Goal: Task Accomplishment & Management: Manage account settings

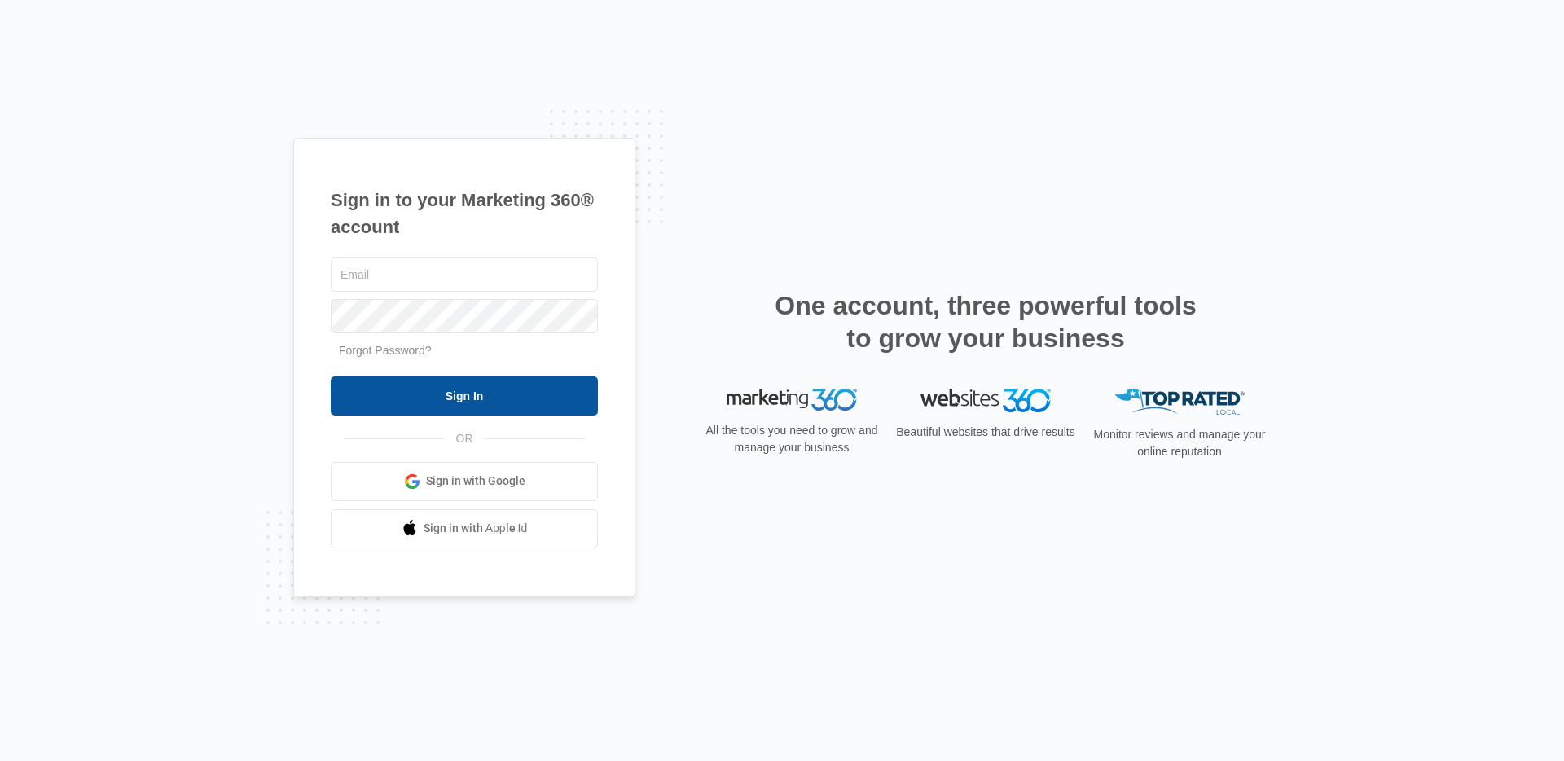
type input "[PERSON_NAME][EMAIL_ADDRESS][PERSON_NAME][DOMAIN_NAME]"
click at [495, 404] on input "Sign In" at bounding box center [464, 395] width 267 height 39
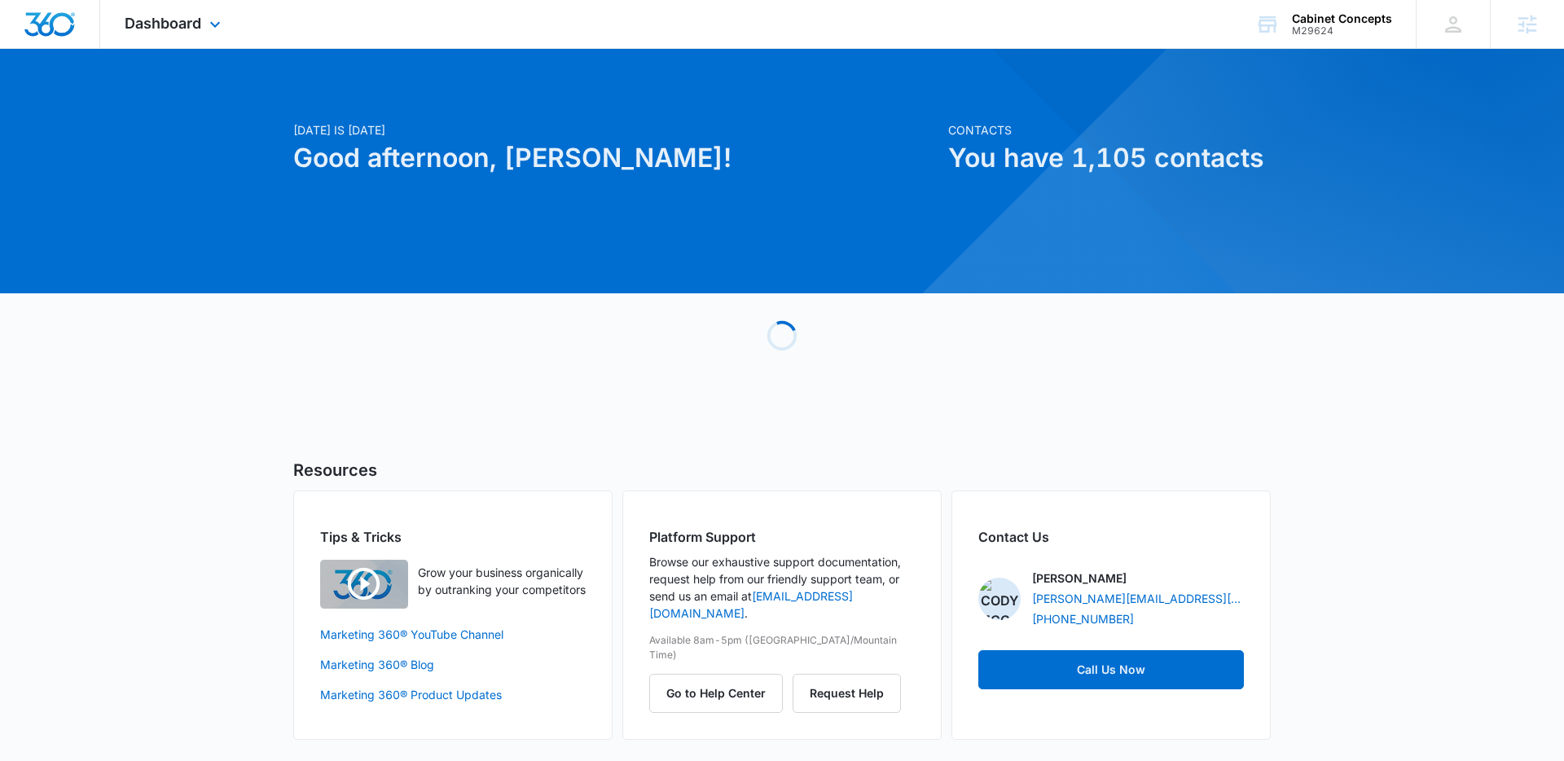
drag, startPoint x: 1341, startPoint y: 29, endPoint x: 1323, endPoint y: 48, distance: 25.9
click at [1342, 29] on div "M29624" at bounding box center [1342, 30] width 100 height 11
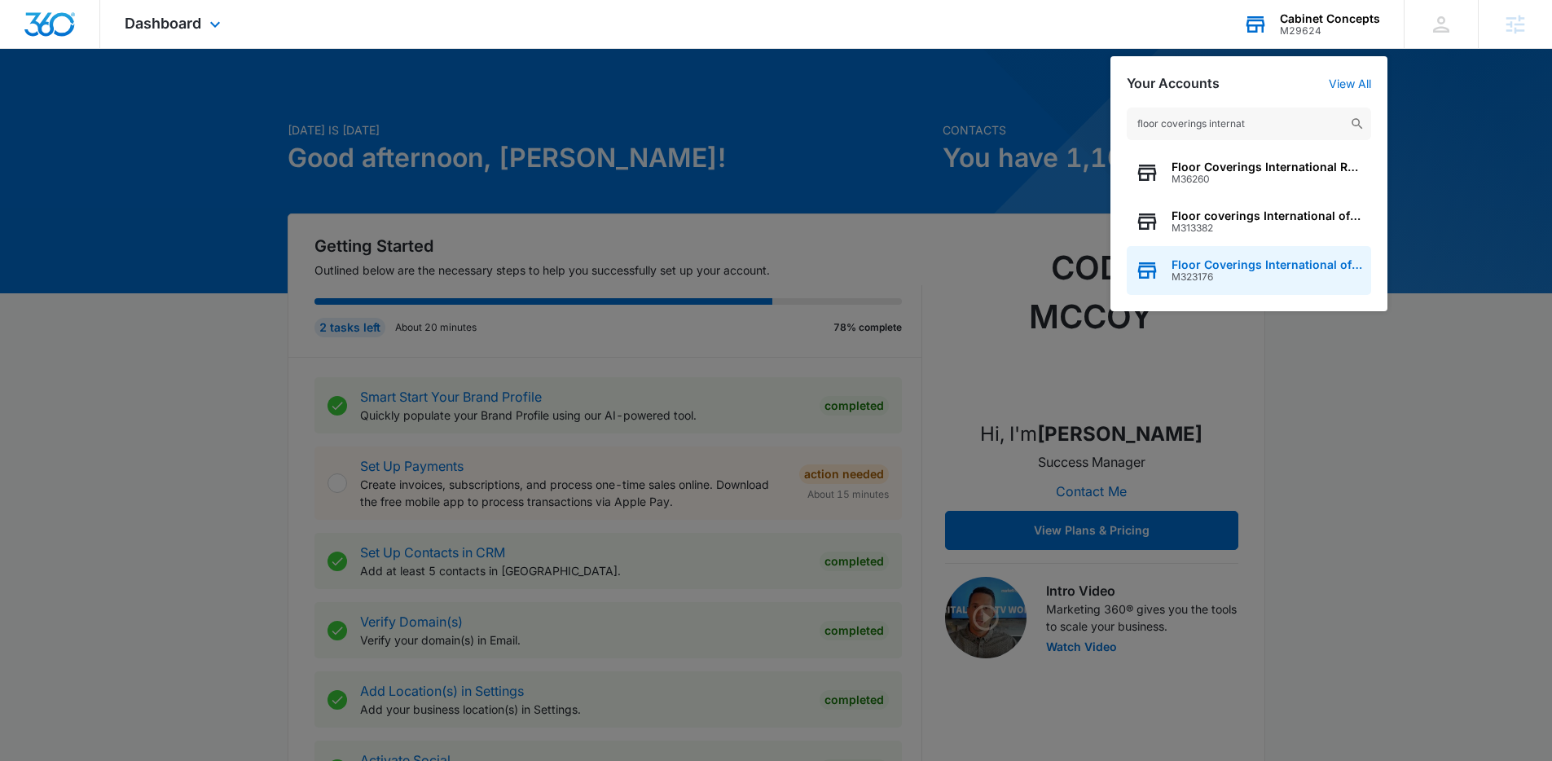
type input "floor coverings internat"
click at [1260, 254] on div "Floor Coverings International of South East Dayton M323176" at bounding box center [1249, 270] width 244 height 49
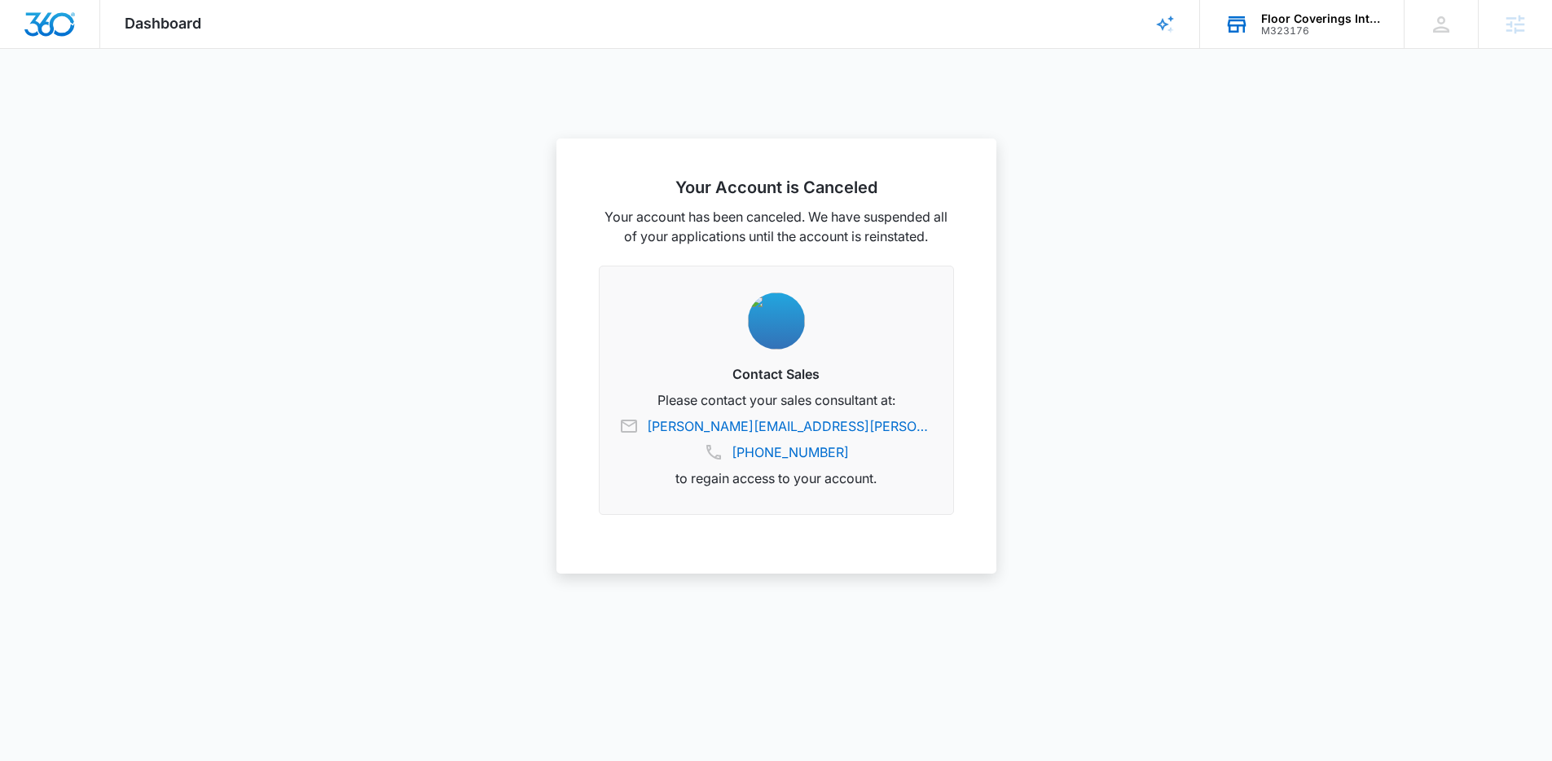
click at [1367, 35] on div "M323176" at bounding box center [1320, 30] width 119 height 11
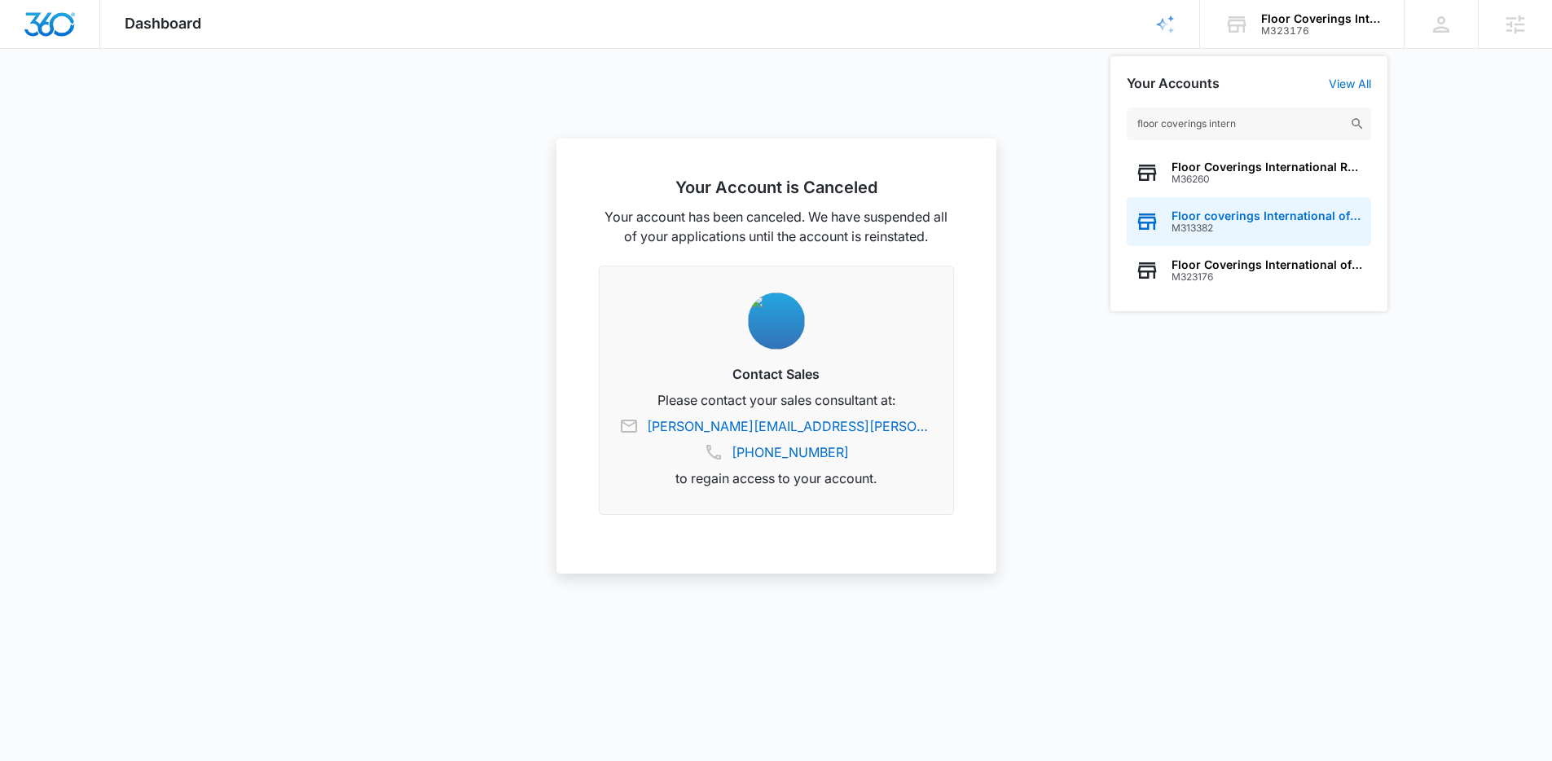
type input "floor coverings intern"
click at [1264, 212] on span "Floor coverings International of Redmond, WA" at bounding box center [1266, 215] width 191 height 13
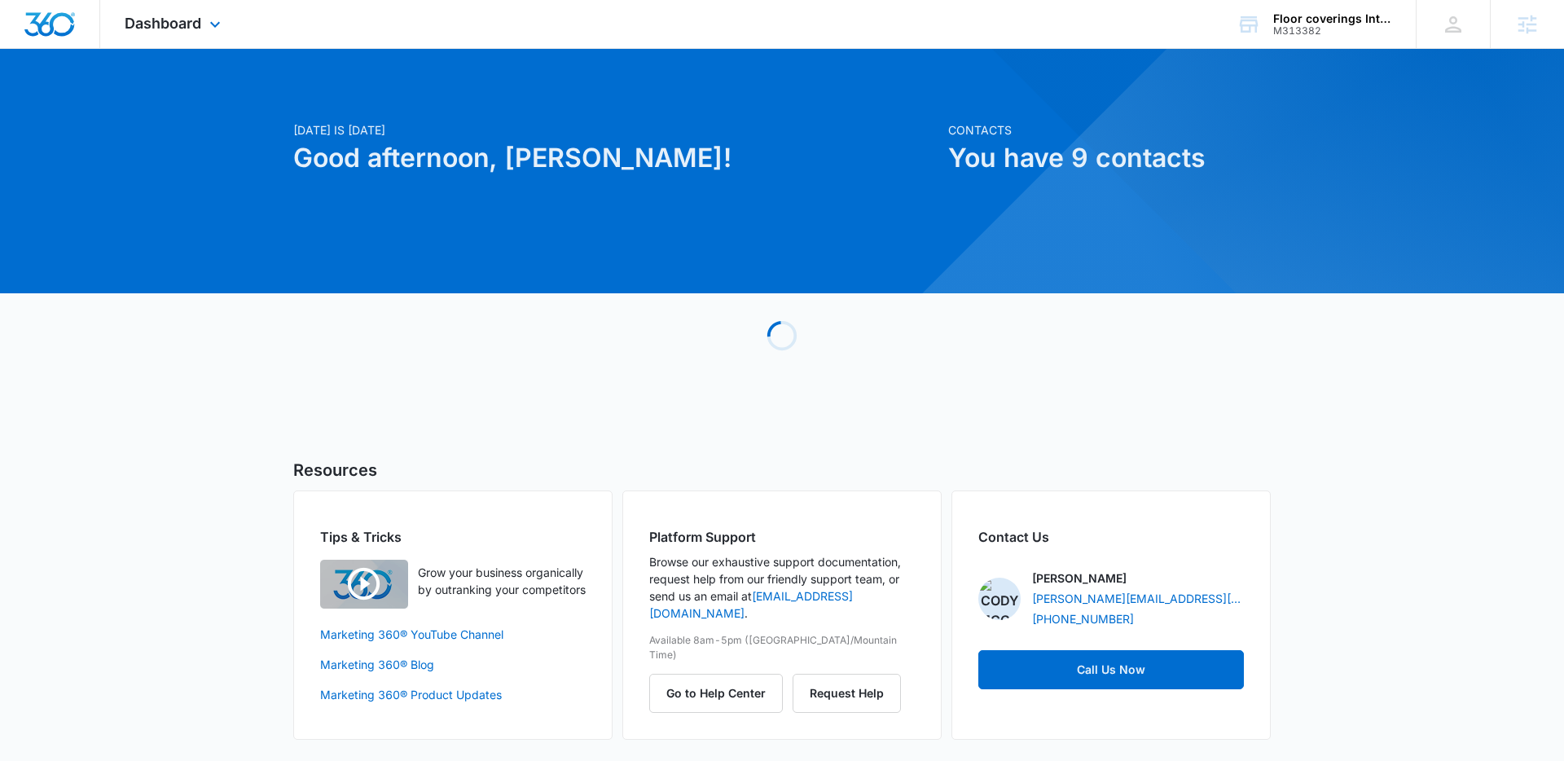
click at [203, 23] on div "Dashboard Apps Reputation Forms CRM Email Social Payments POS Content Ads Intel…" at bounding box center [174, 24] width 149 height 48
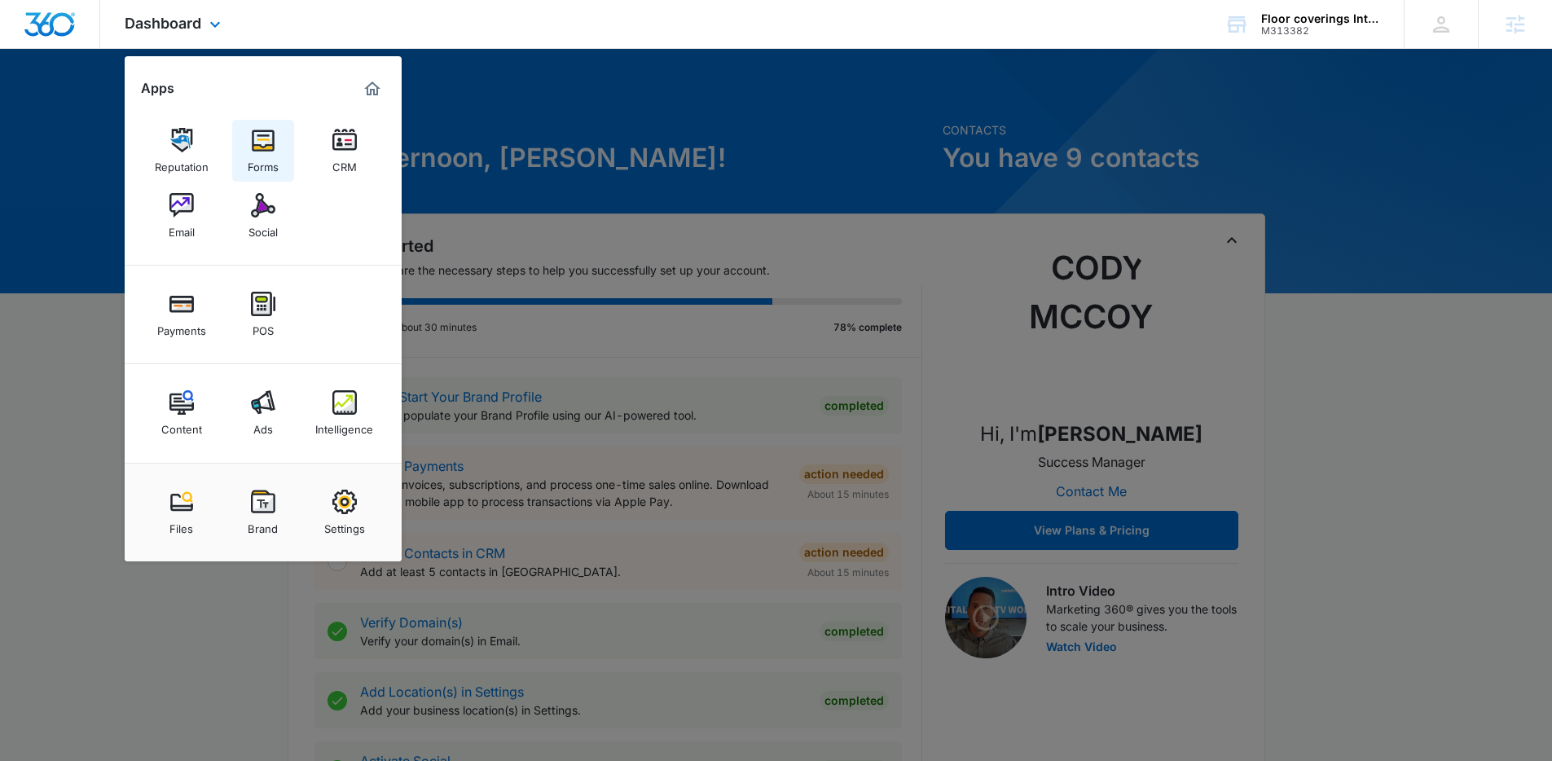
click at [253, 160] on div "Forms" at bounding box center [263, 162] width 31 height 21
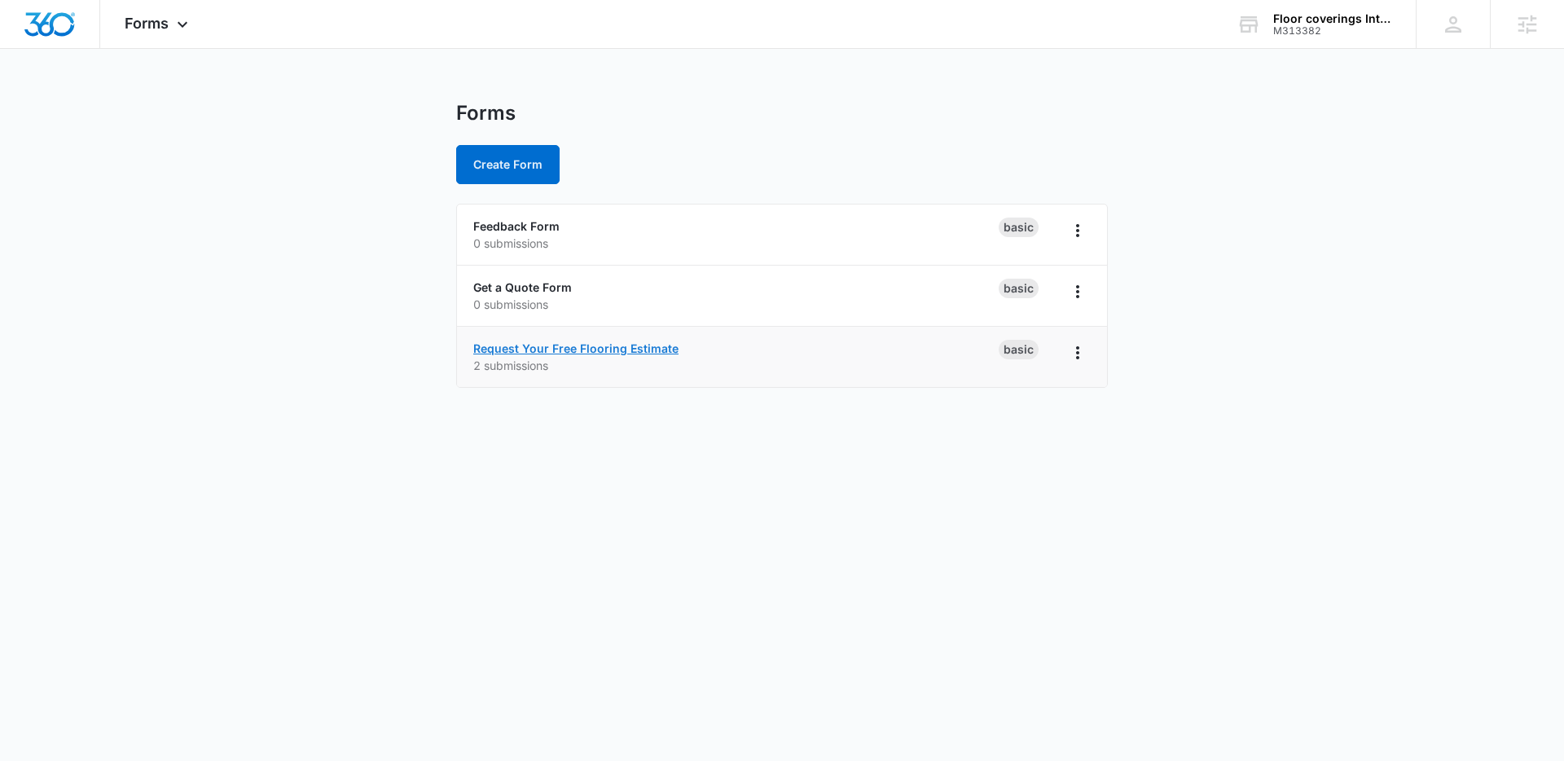
click at [546, 347] on link "Request Your Free Flooring Estimate" at bounding box center [575, 348] width 205 height 14
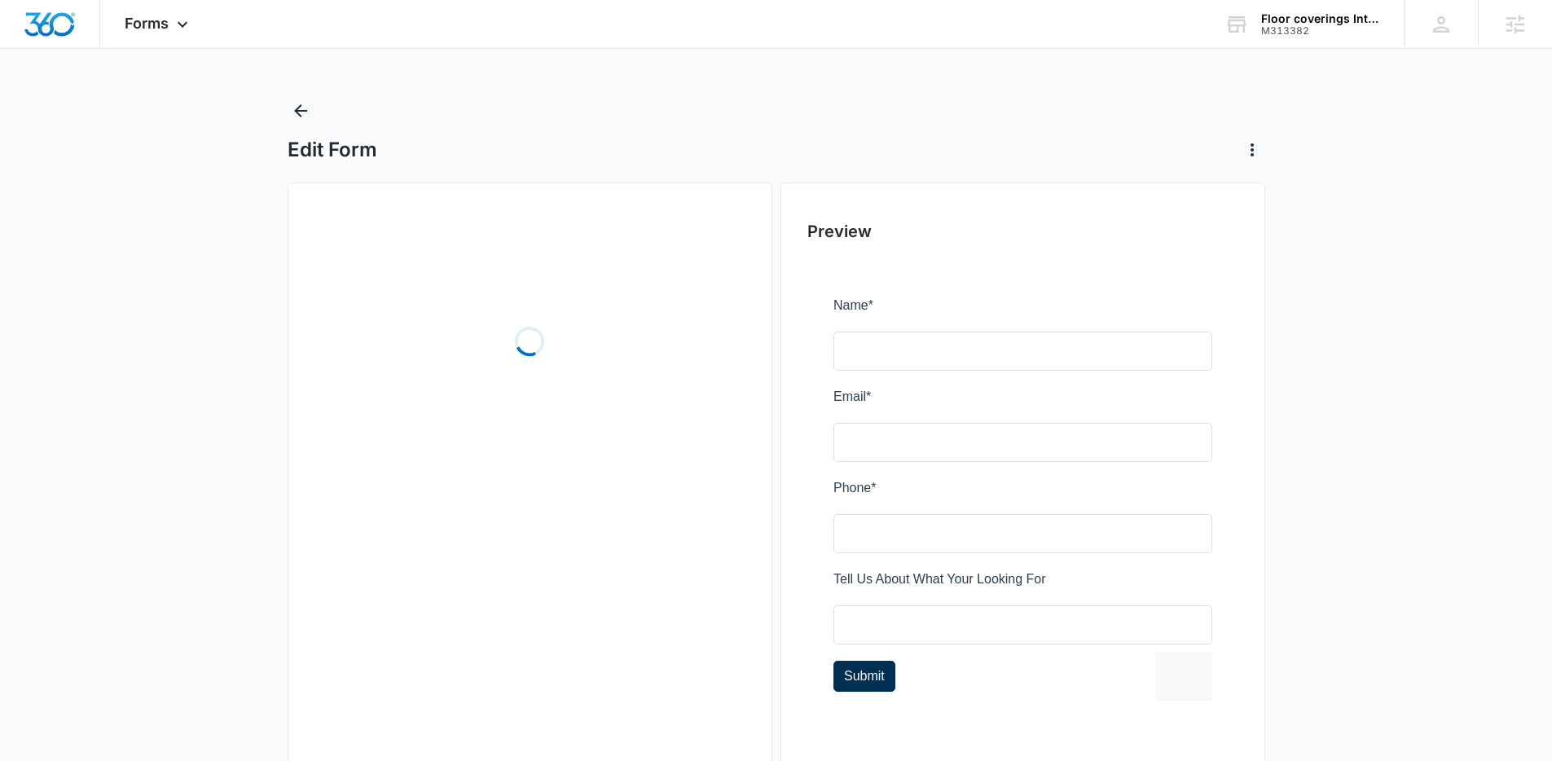
scroll to position [30, 0]
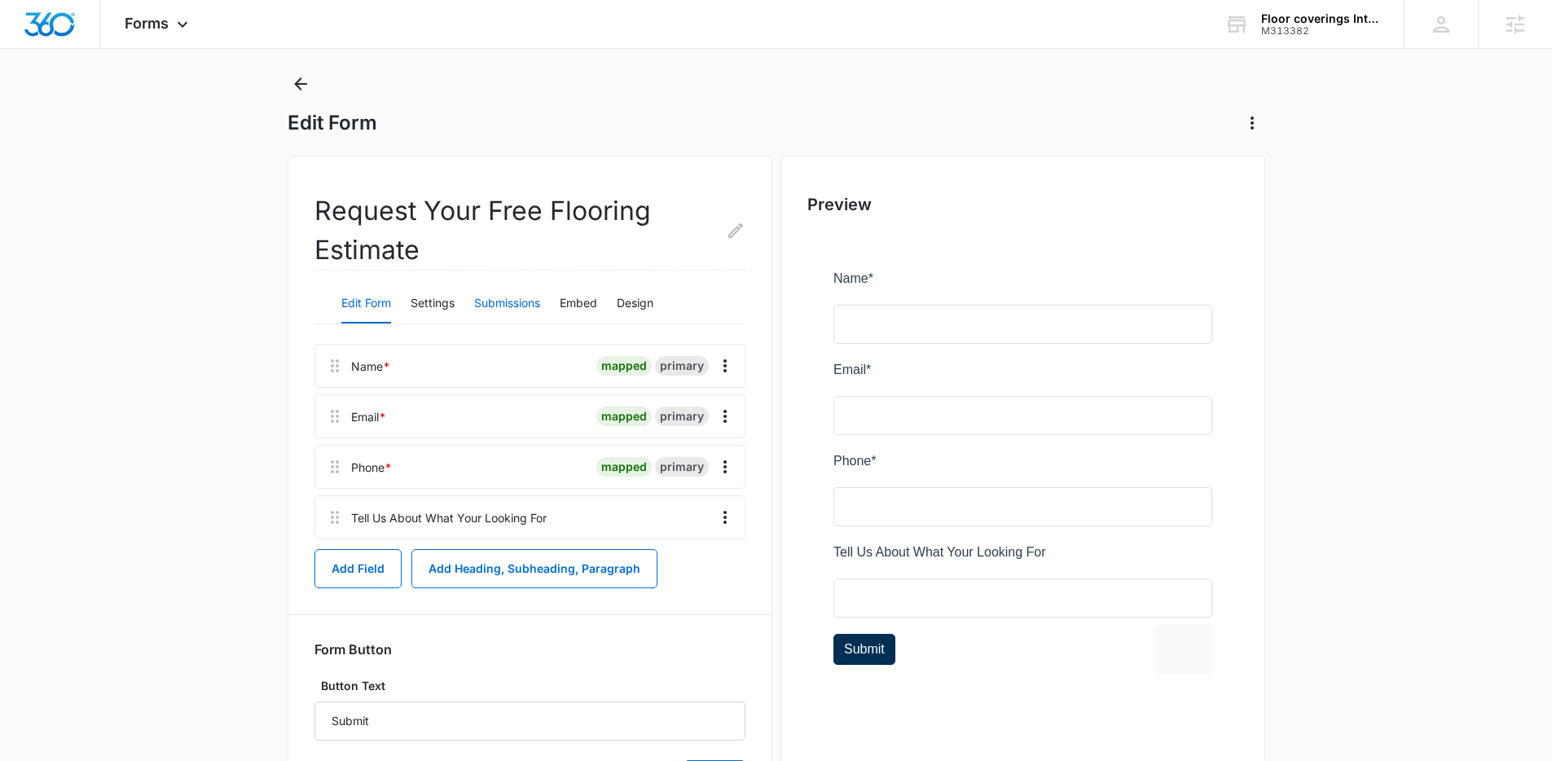
click at [509, 301] on button "Submissions" at bounding box center [507, 303] width 66 height 39
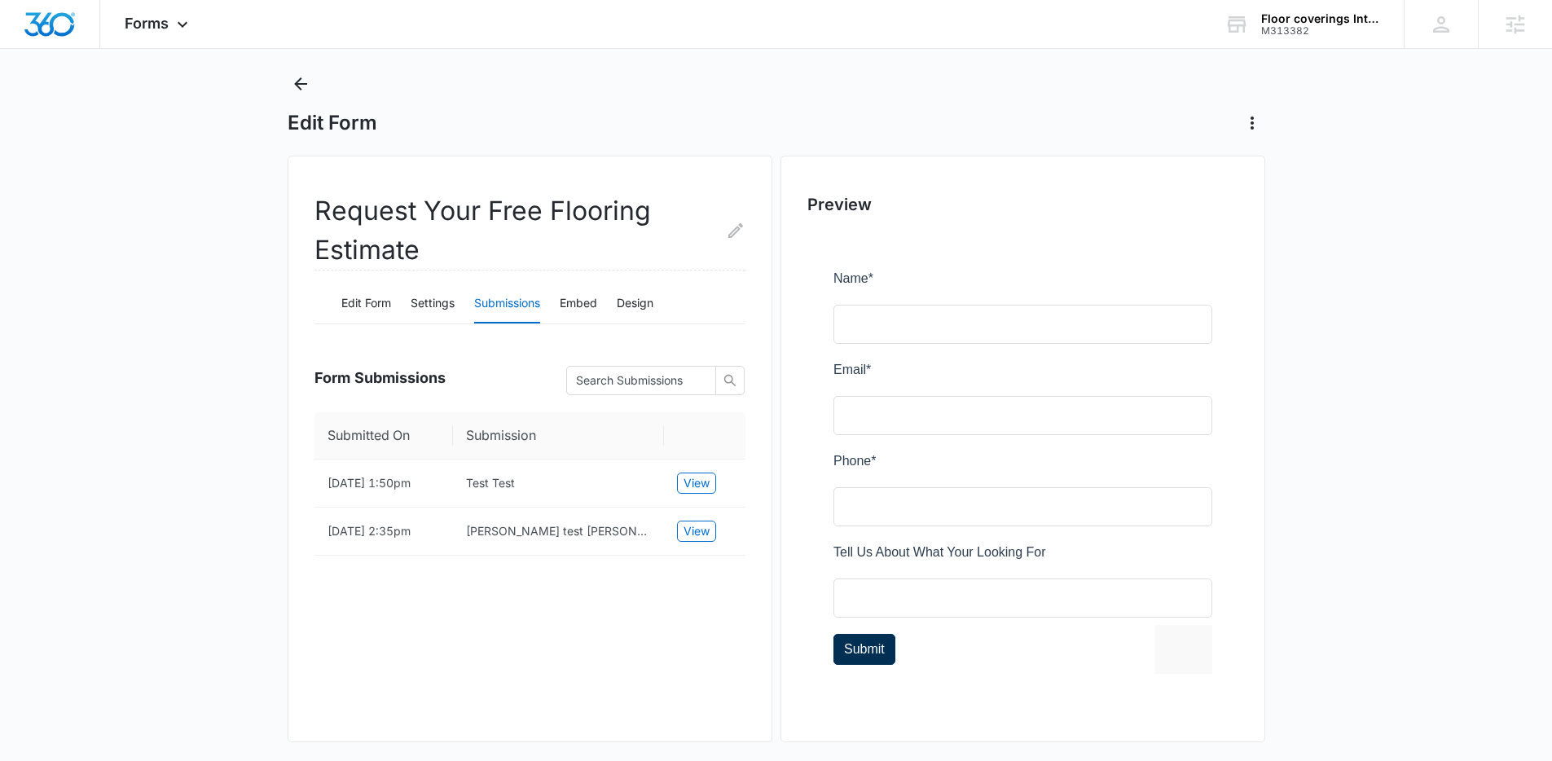
scroll to position [0, 0]
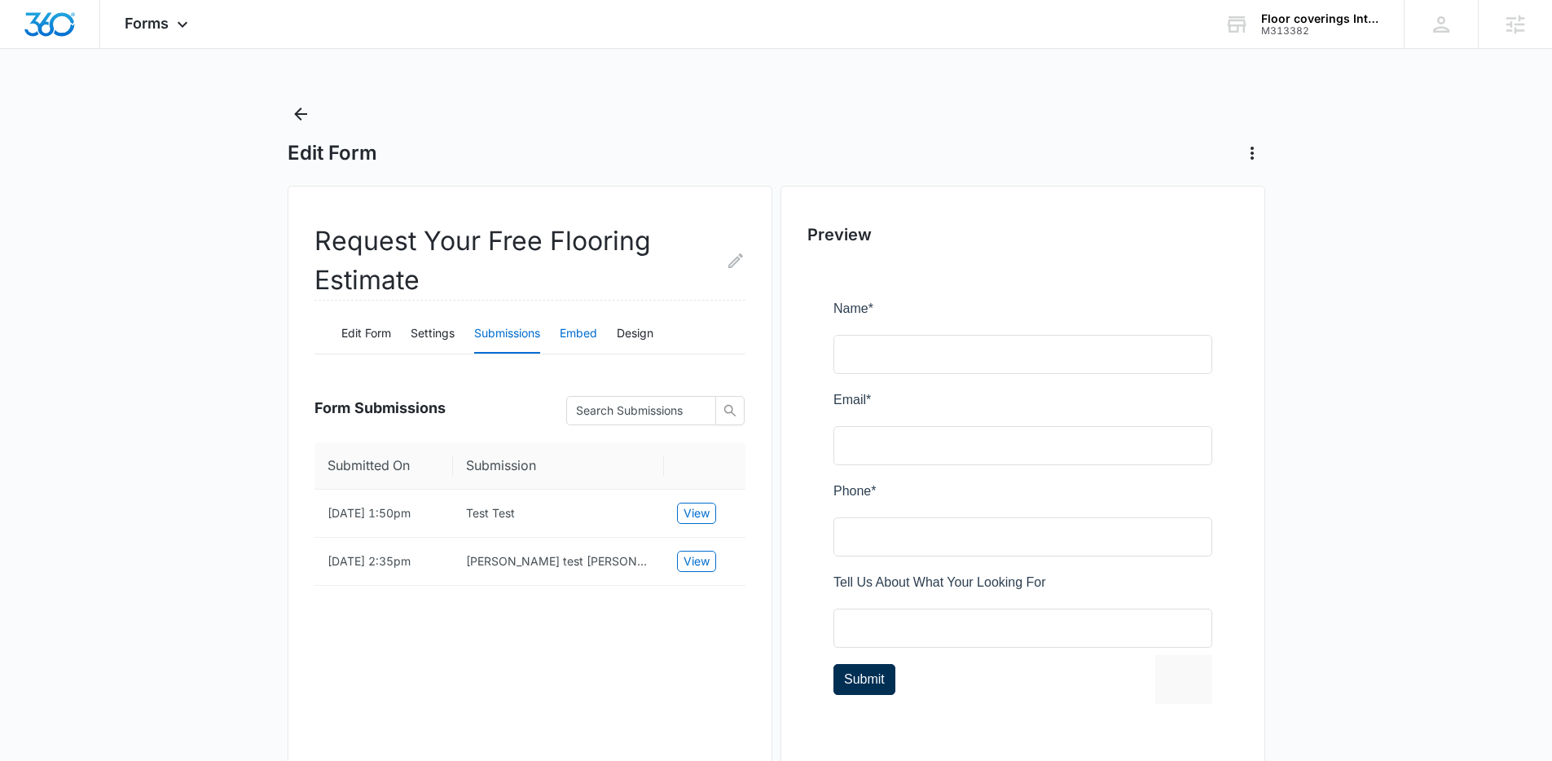
click at [595, 333] on button "Embed" at bounding box center [578, 333] width 37 height 39
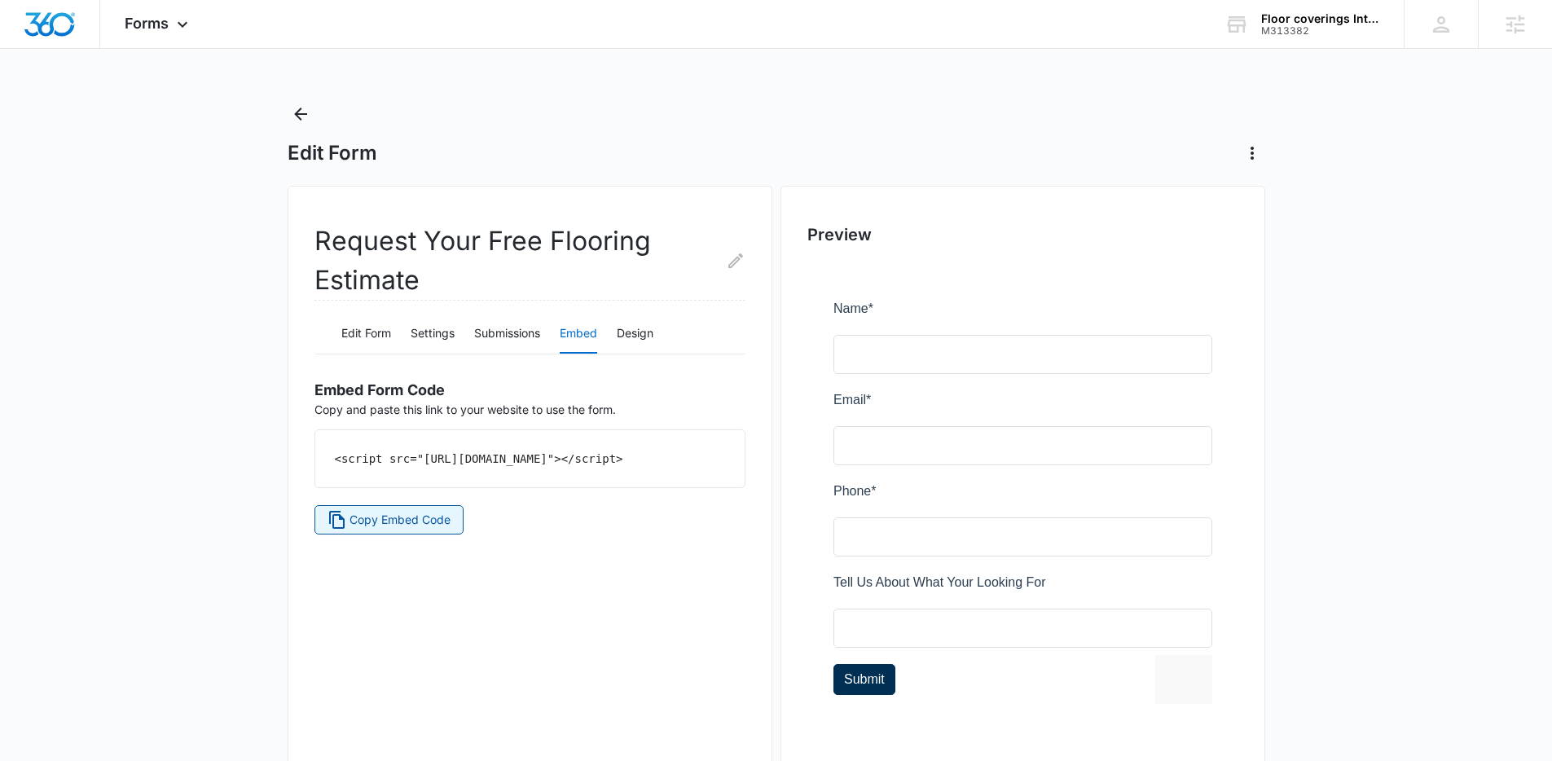
click at [418, 529] on span "Copy Embed Code" at bounding box center [399, 520] width 101 height 18
click at [411, 529] on span "Copy Embed Code" at bounding box center [399, 520] width 101 height 18
click at [405, 529] on span "Copy Embed Code" at bounding box center [399, 520] width 101 height 18
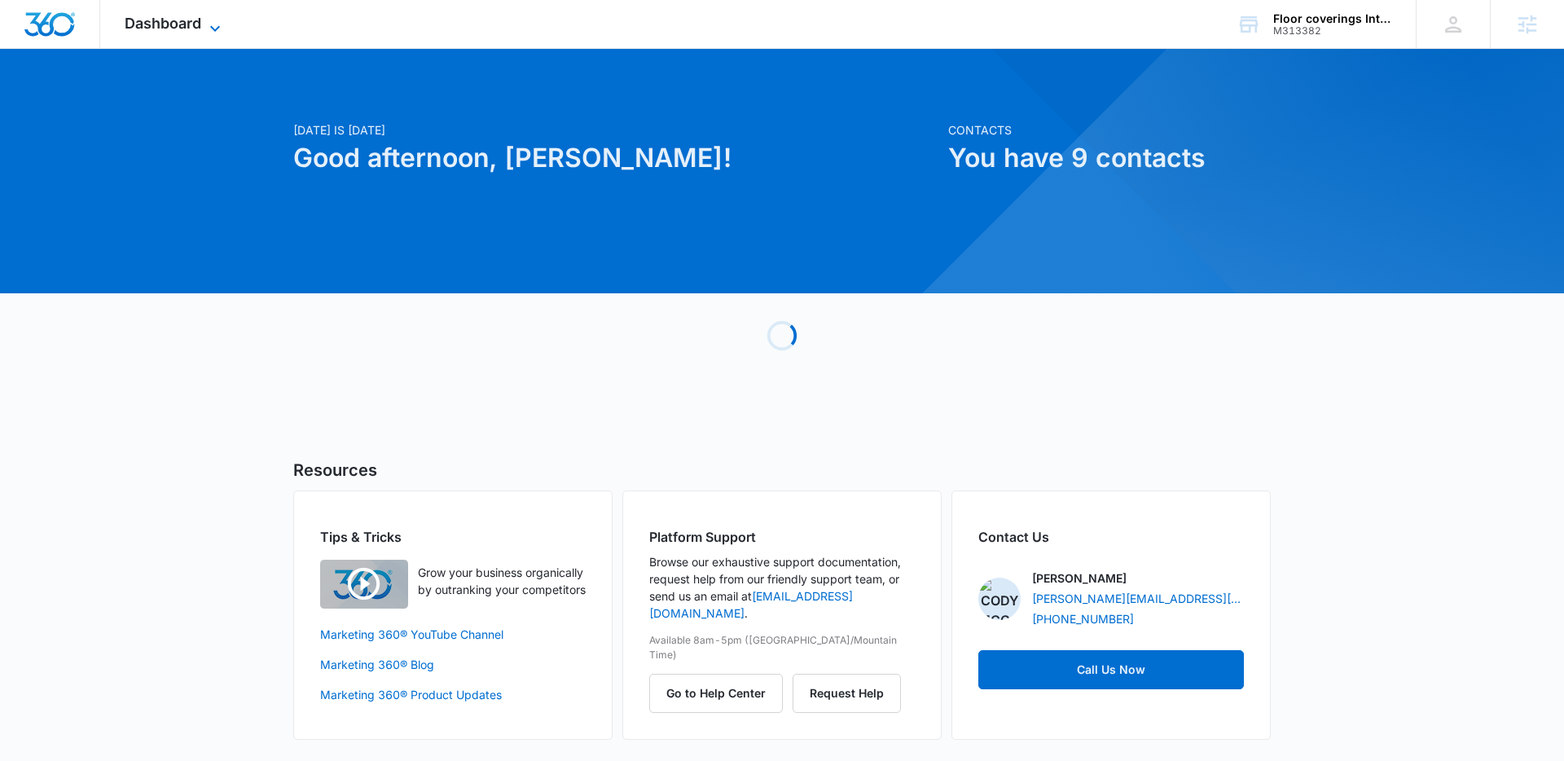
click at [188, 29] on span "Dashboard" at bounding box center [163, 23] width 77 height 17
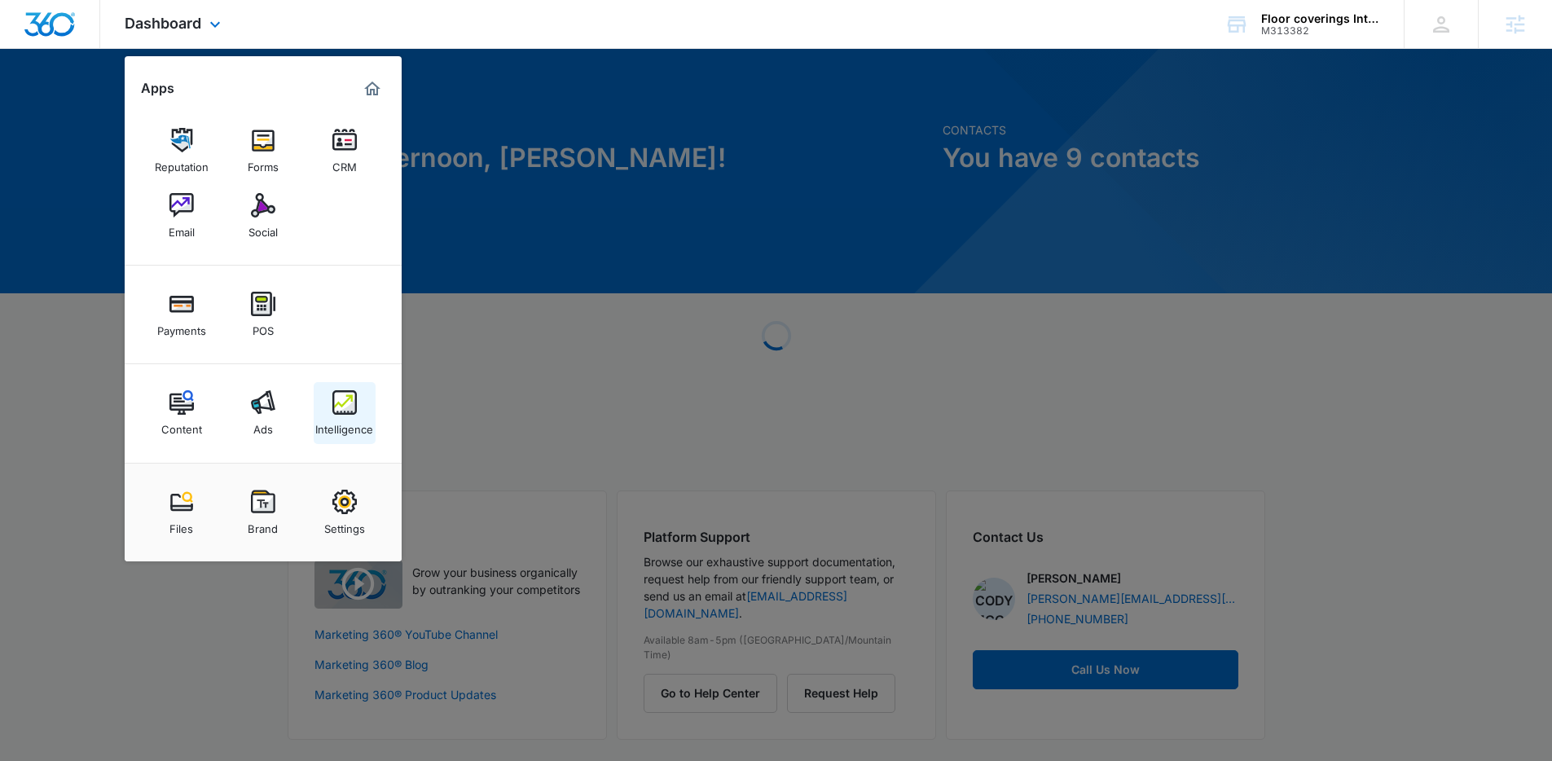
click at [323, 402] on link "Intelligence" at bounding box center [345, 413] width 62 height 62
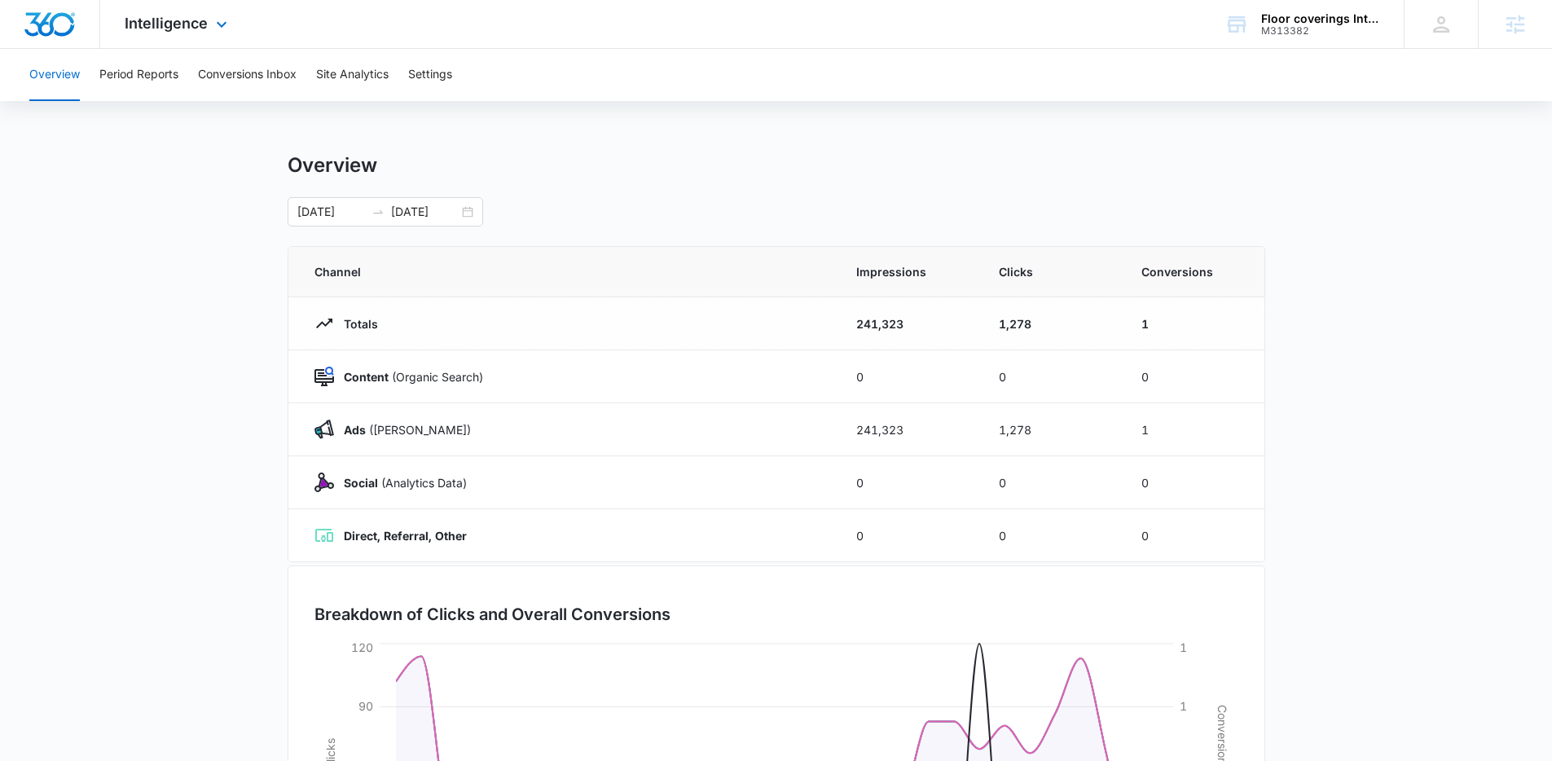
click at [132, 10] on div "Intelligence Apps Reputation Forms CRM Email Social Payments POS Content Ads In…" at bounding box center [178, 24] width 156 height 48
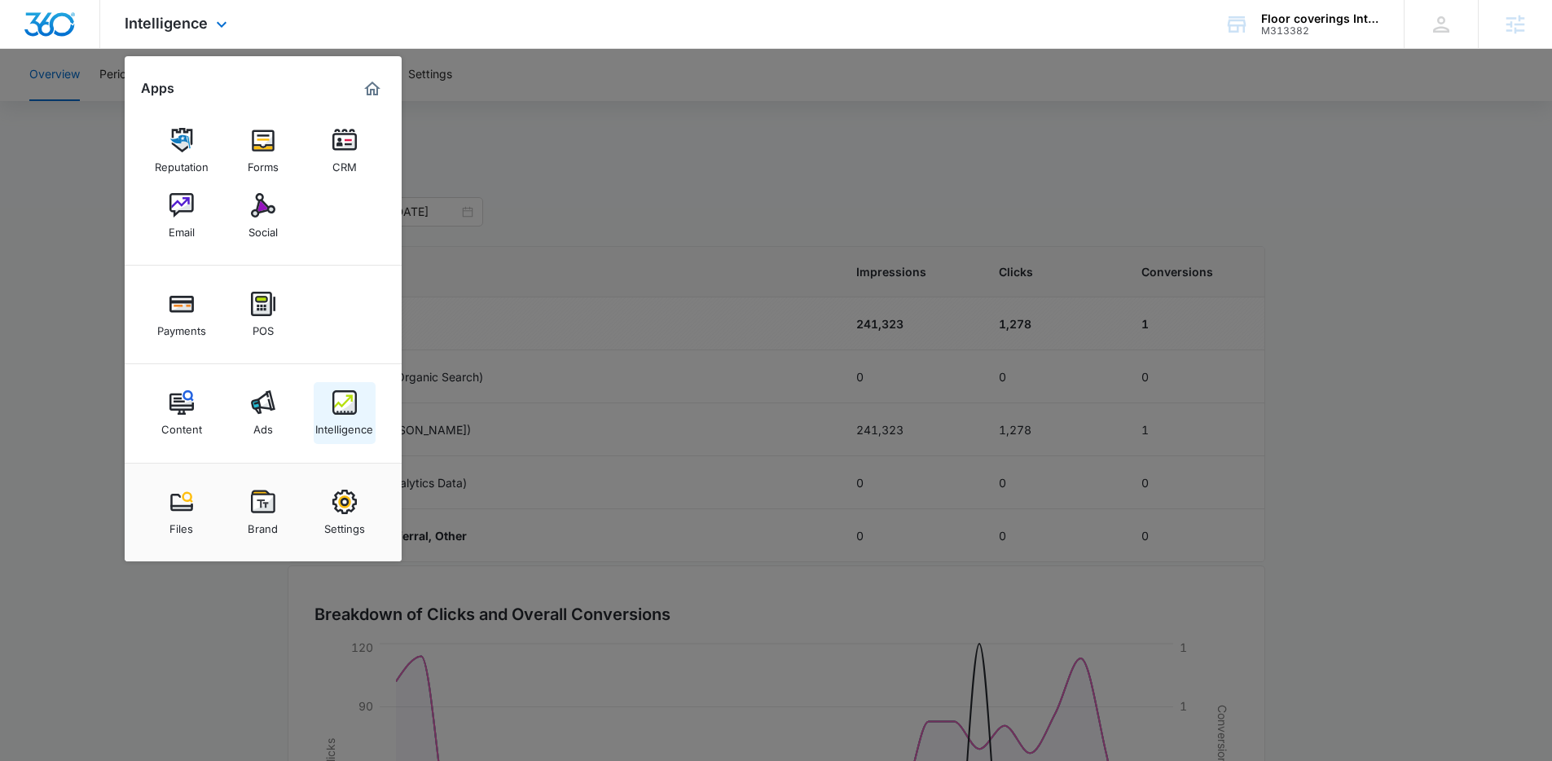
click at [338, 421] on div "Intelligence" at bounding box center [344, 425] width 58 height 21
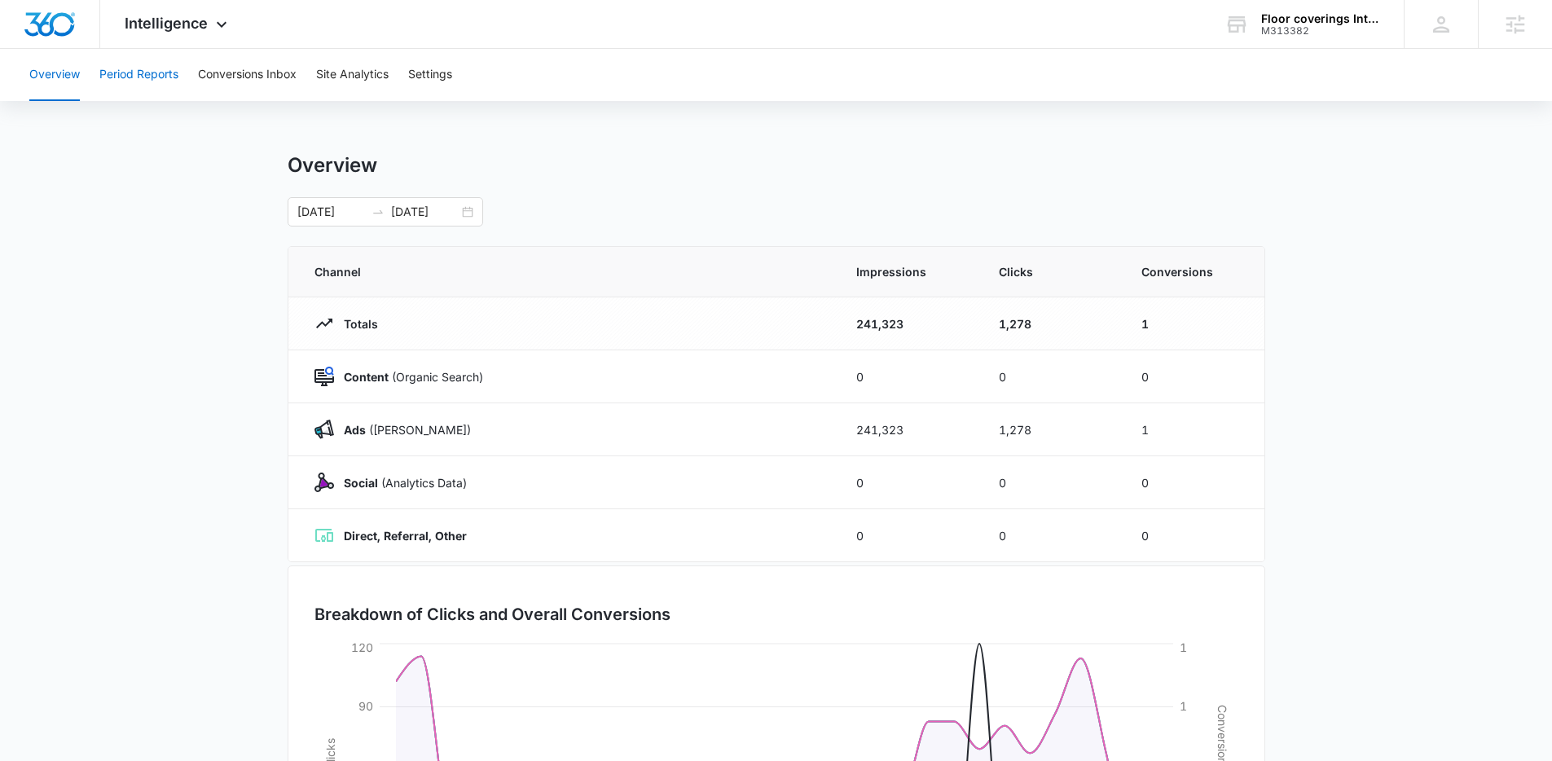
click at [160, 80] on button "Period Reports" at bounding box center [138, 75] width 79 height 52
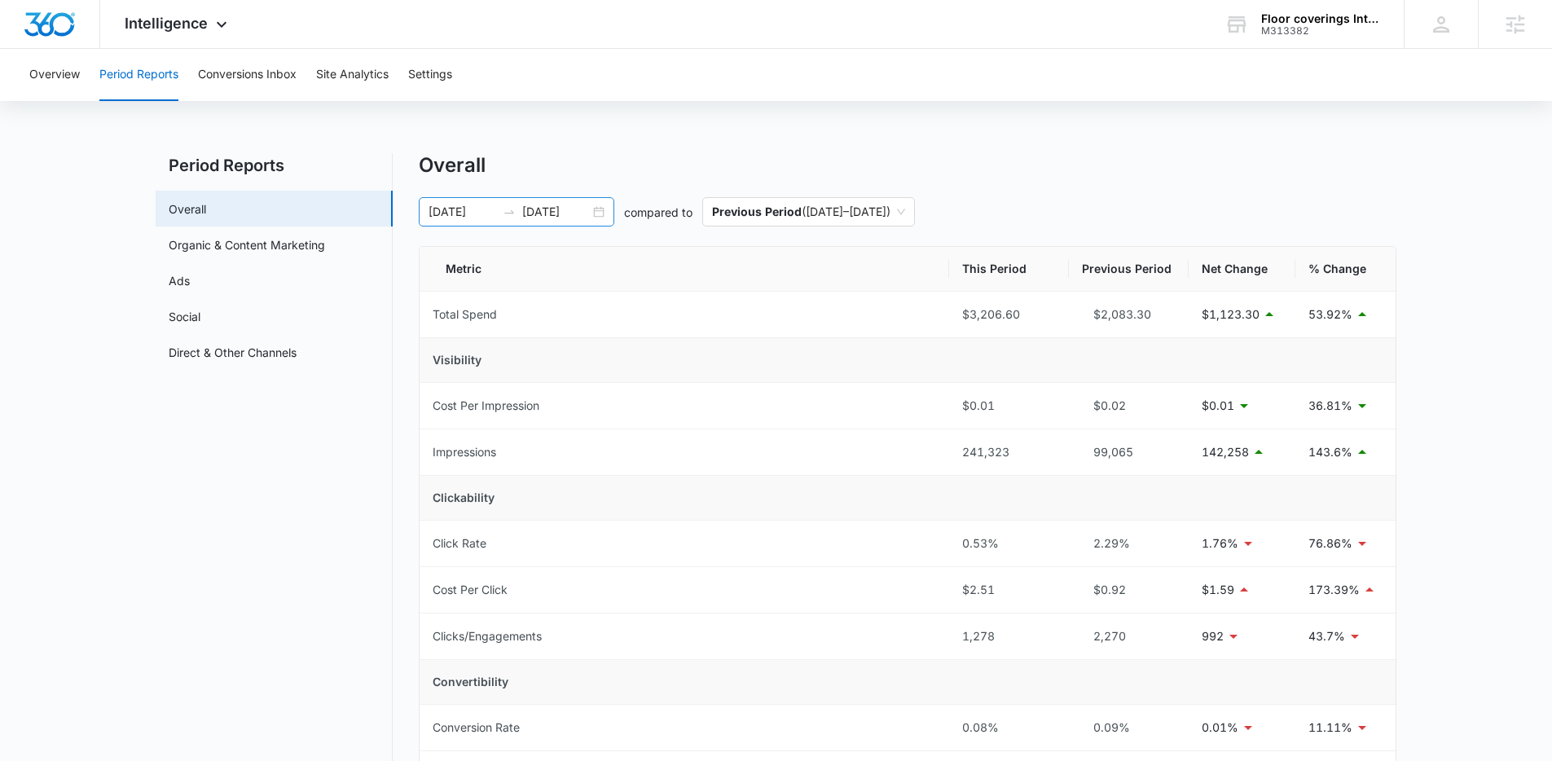
click at [604, 209] on div "06/28/2025 07/28/2025" at bounding box center [516, 211] width 195 height 29
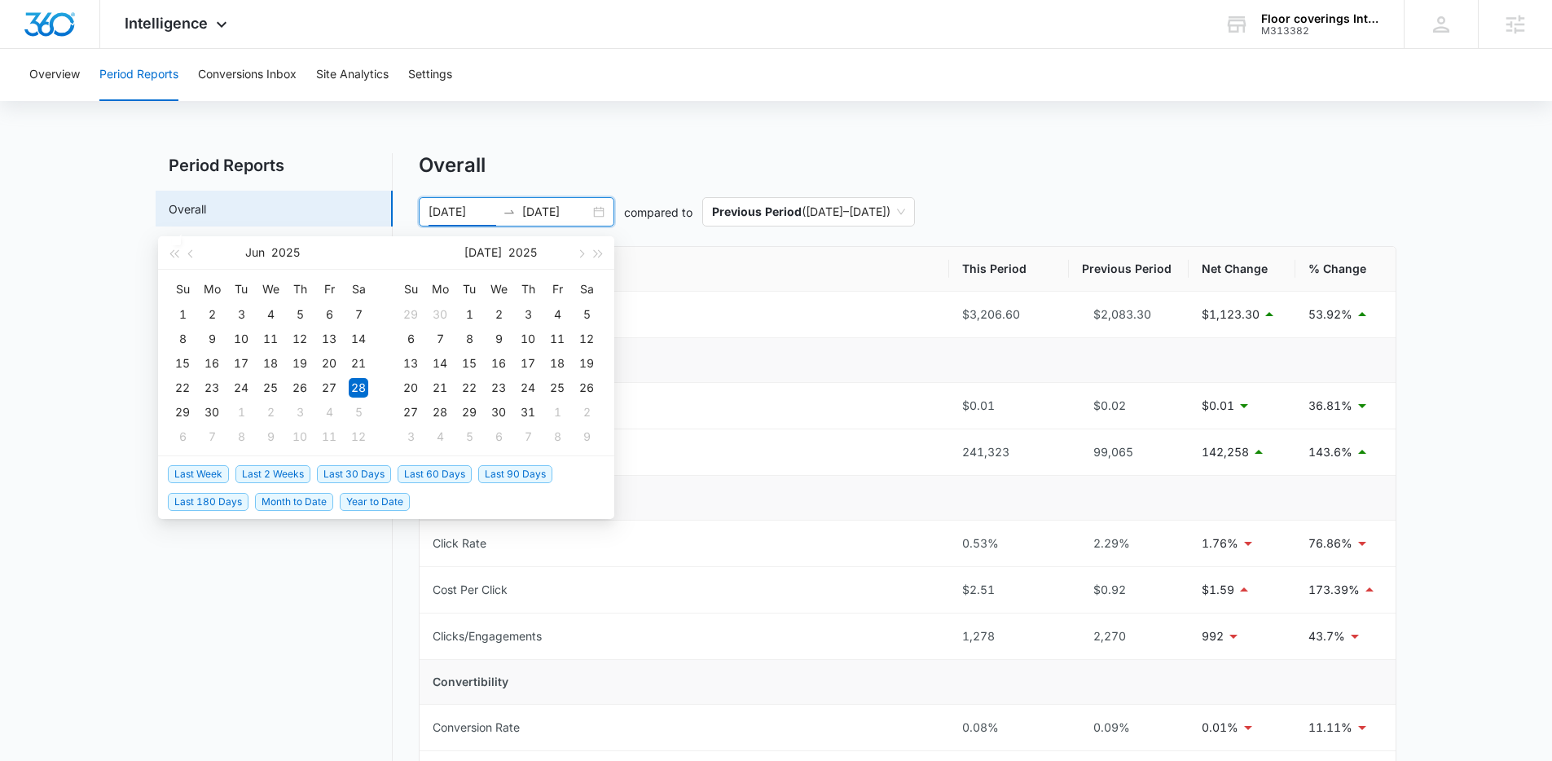
click at [371, 472] on span "Last 30 Days" at bounding box center [354, 474] width 74 height 18
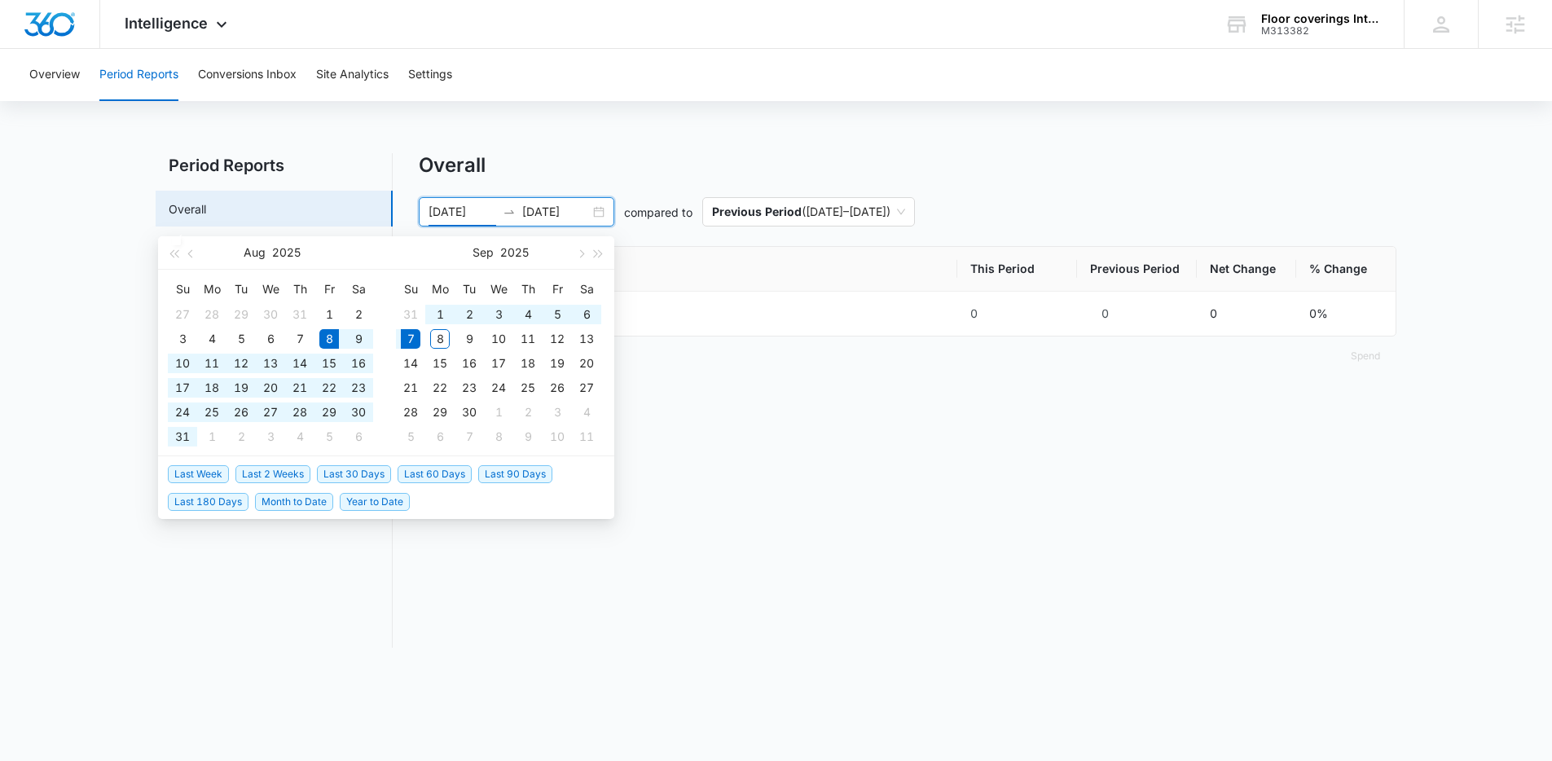
type input "08/08/2025"
type input "09/07/2025"
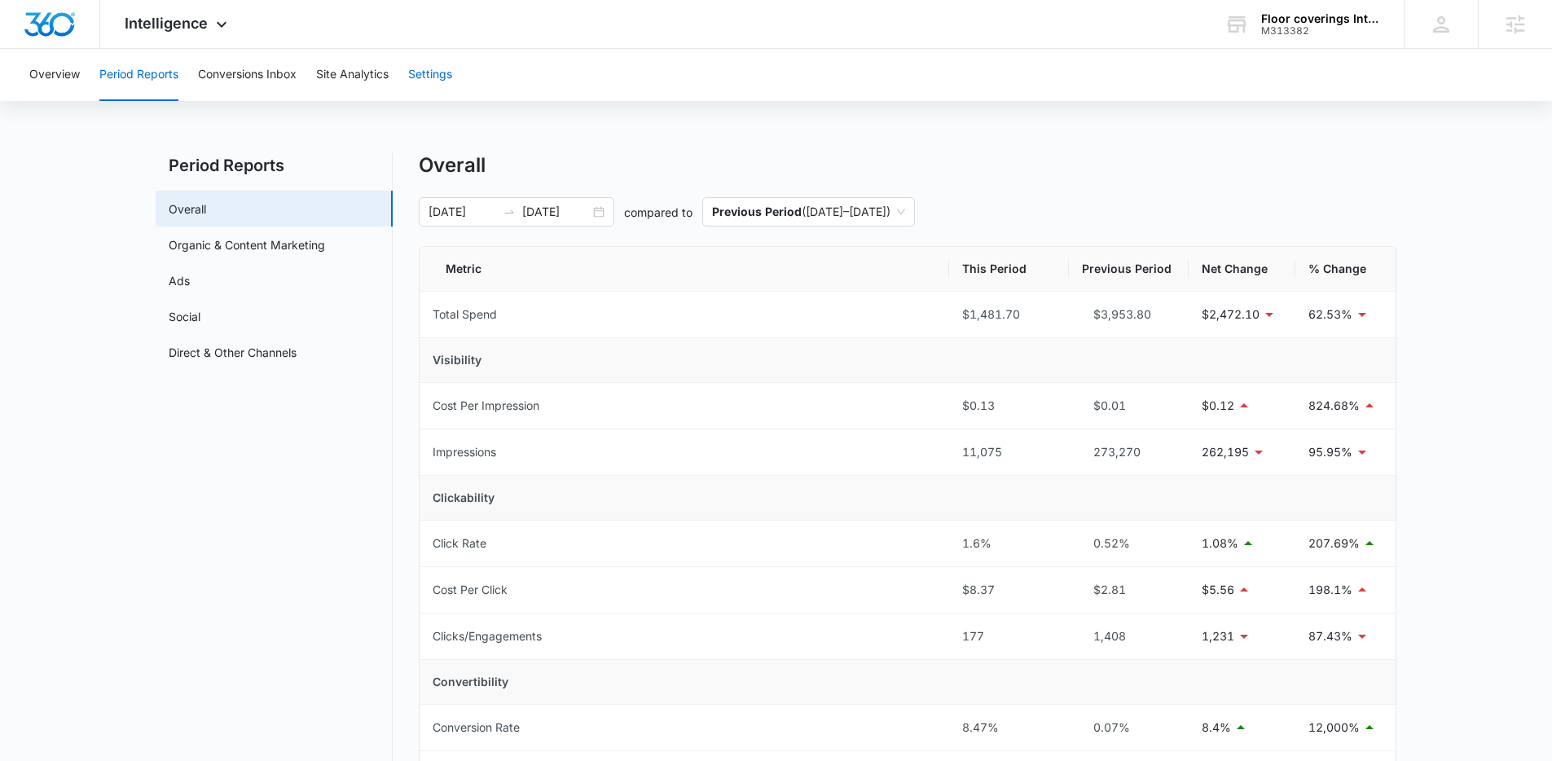
click at [449, 80] on button "Settings" at bounding box center [430, 75] width 44 height 52
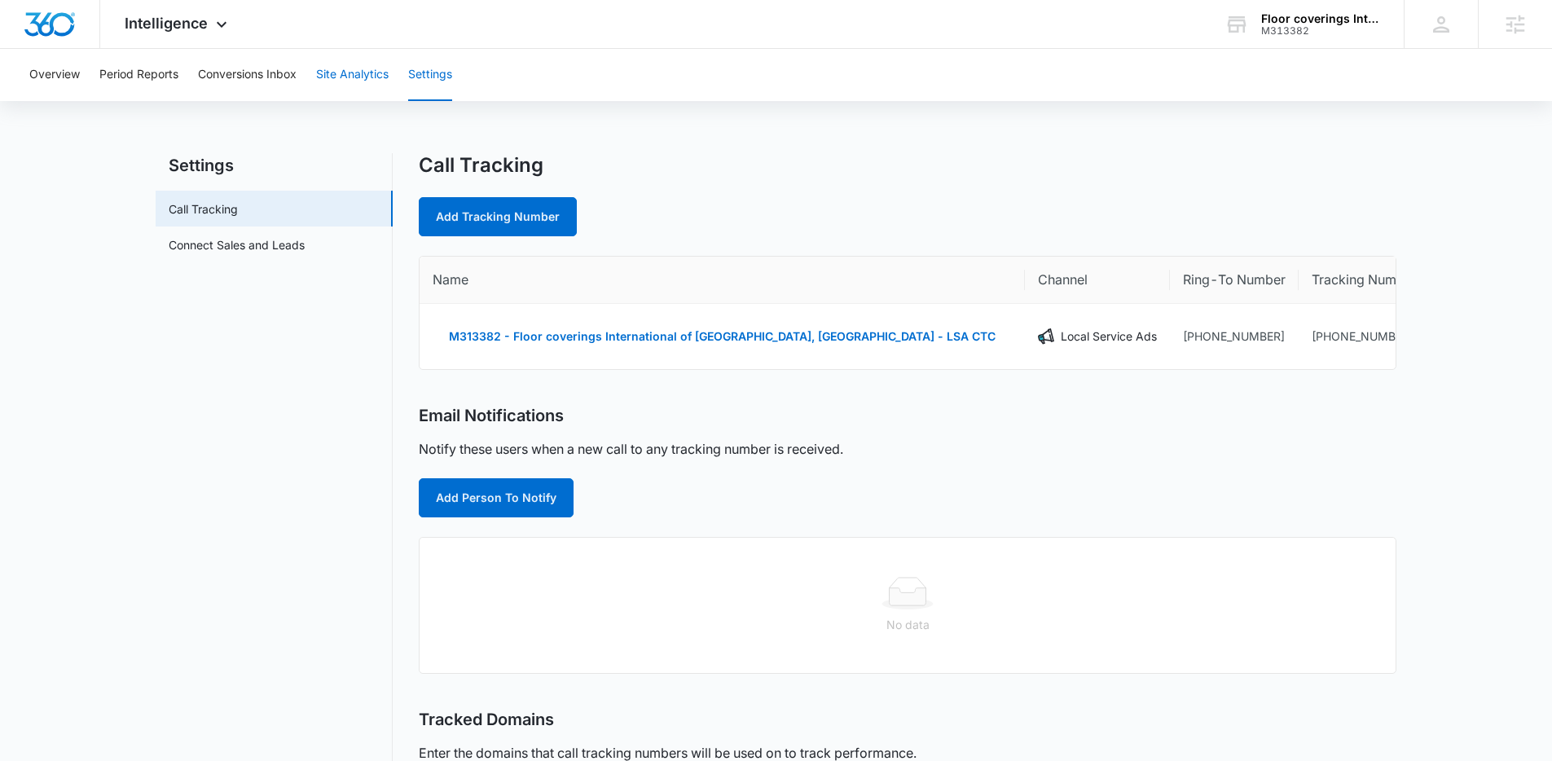
click at [361, 73] on button "Site Analytics" at bounding box center [352, 75] width 72 height 52
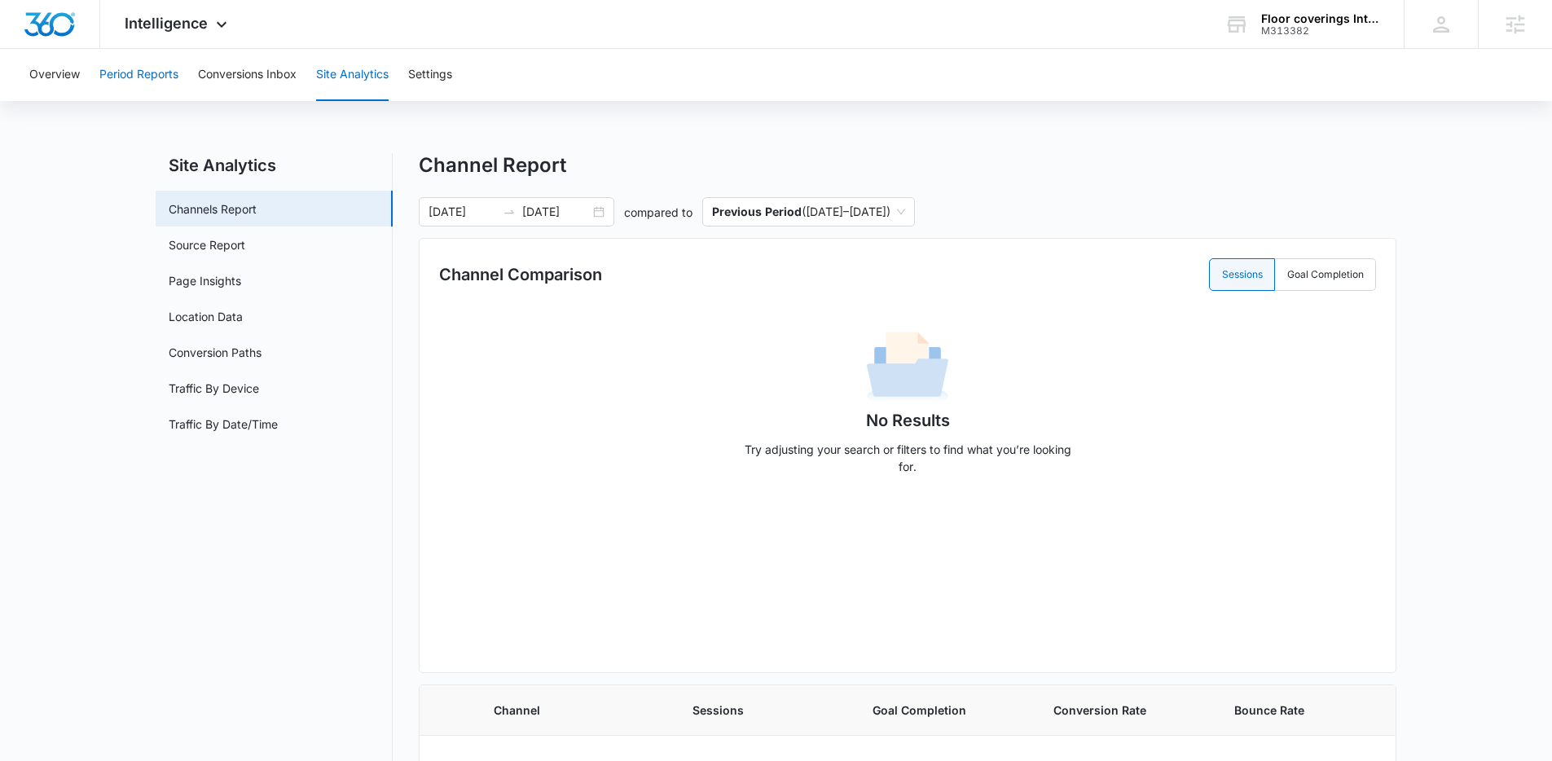
click at [157, 81] on button "Period Reports" at bounding box center [138, 75] width 79 height 52
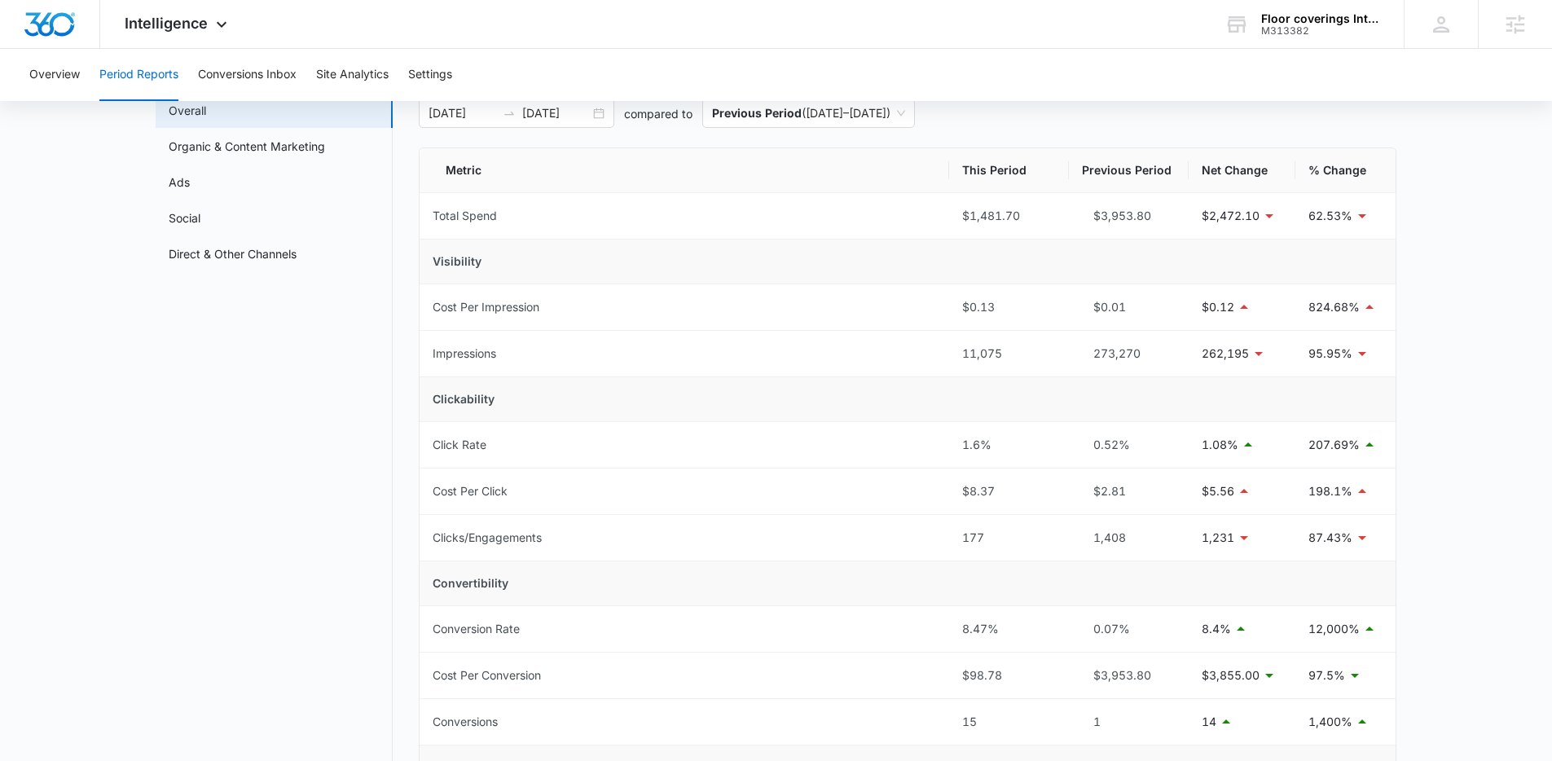
scroll to position [14, 0]
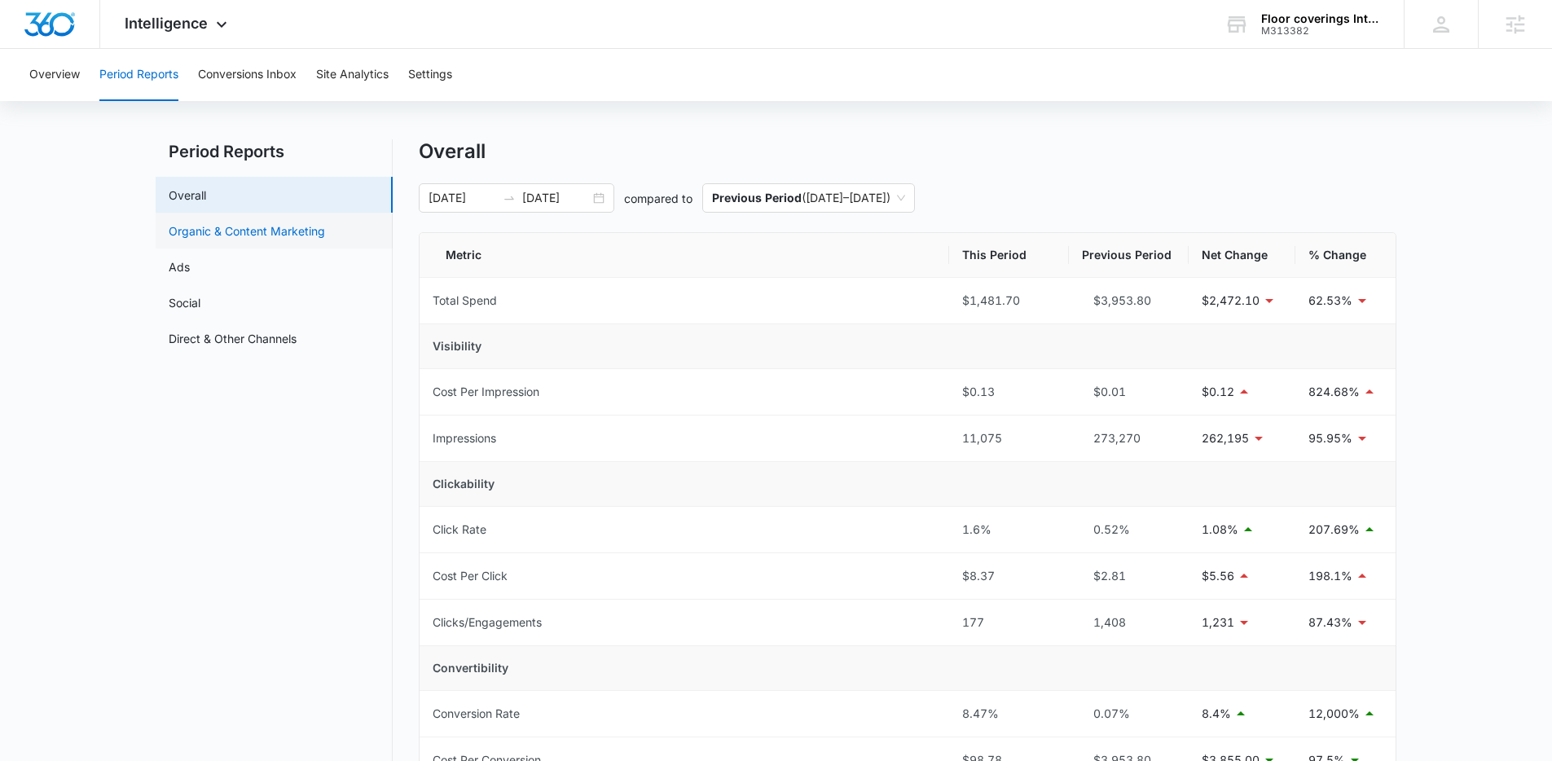
click at [231, 232] on link "Organic & Content Marketing" at bounding box center [247, 230] width 156 height 17
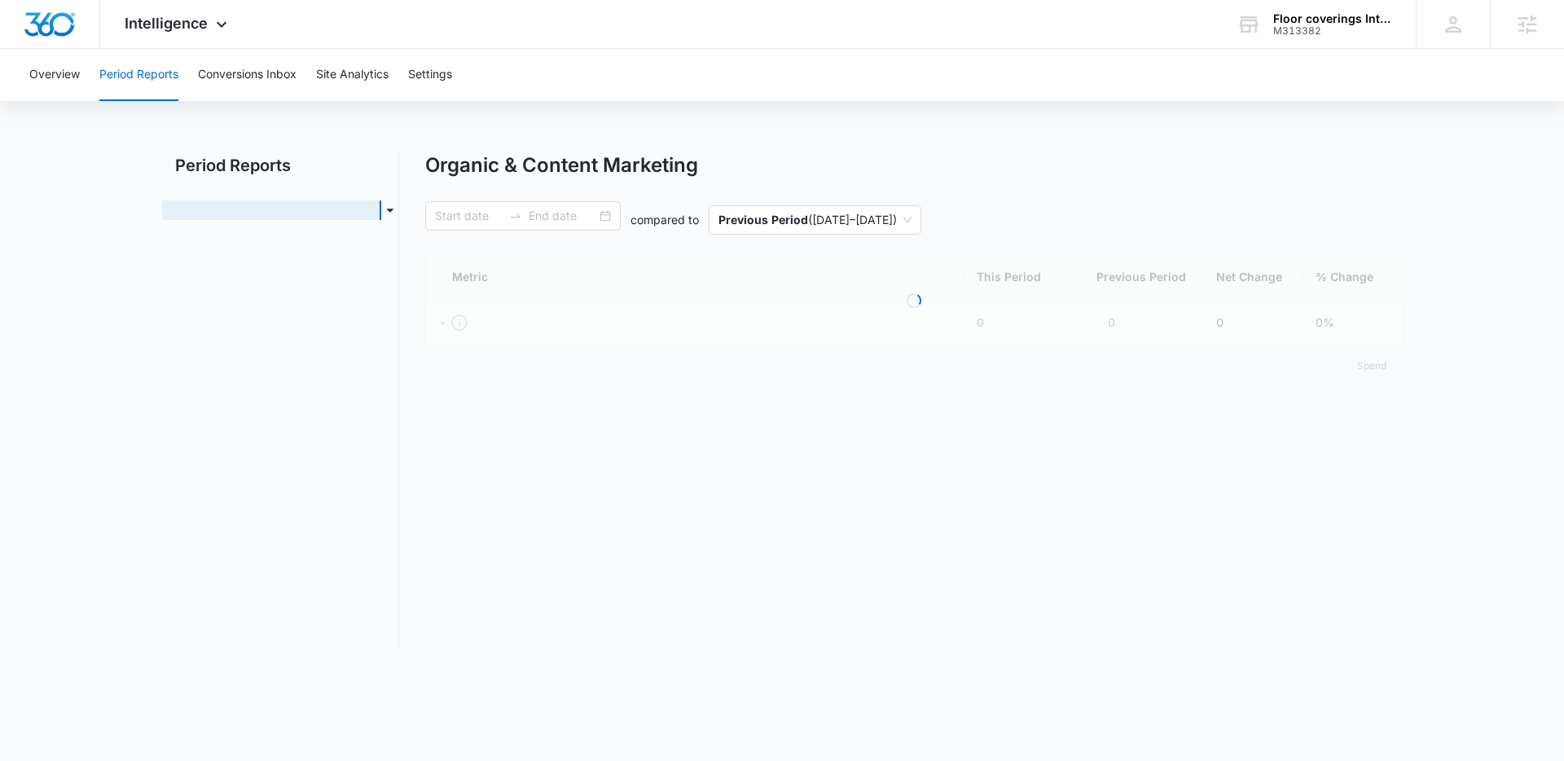
type input "08/08/2025"
type input "09/07/2025"
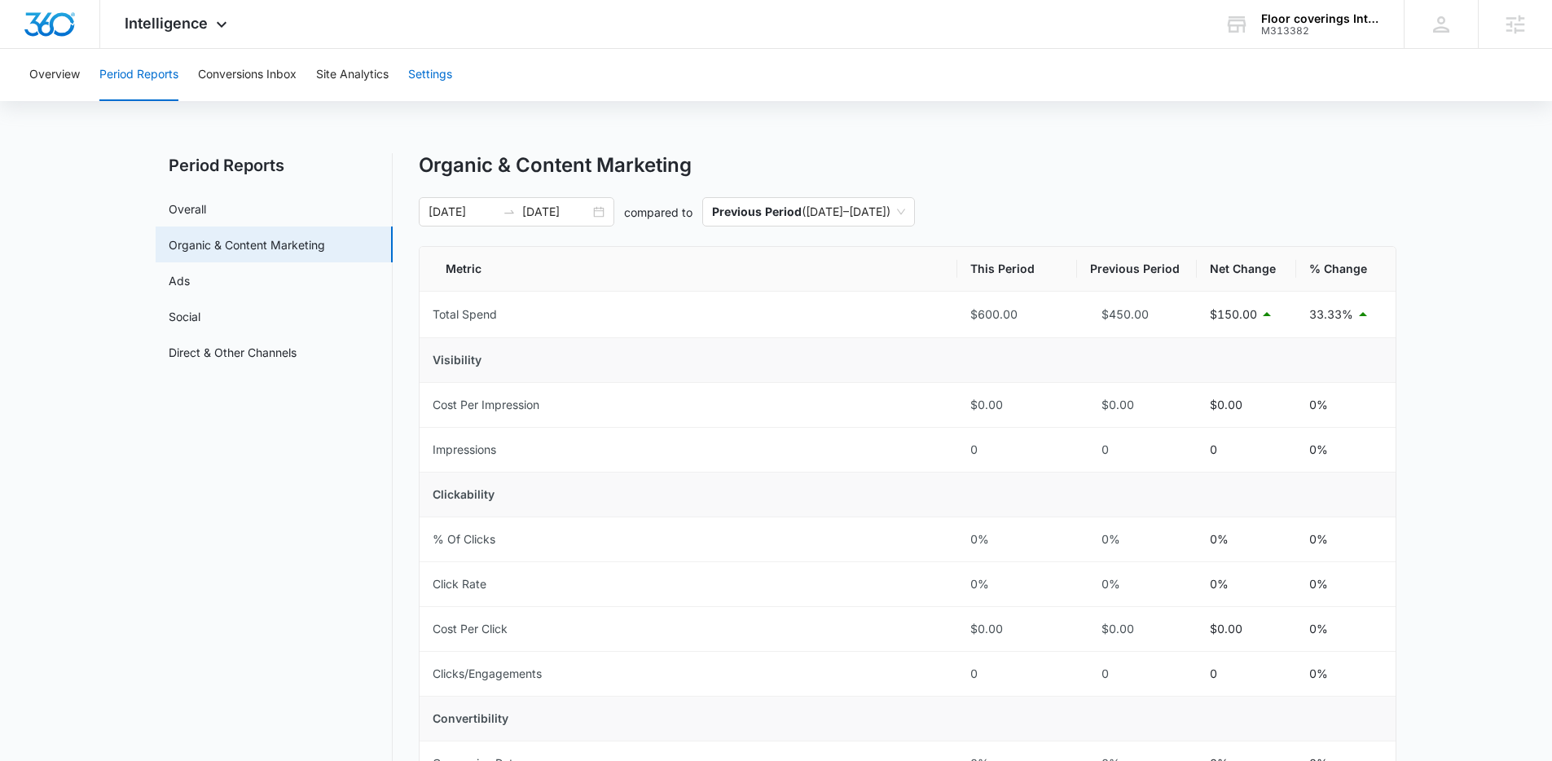
click at [441, 77] on button "Settings" at bounding box center [430, 75] width 44 height 52
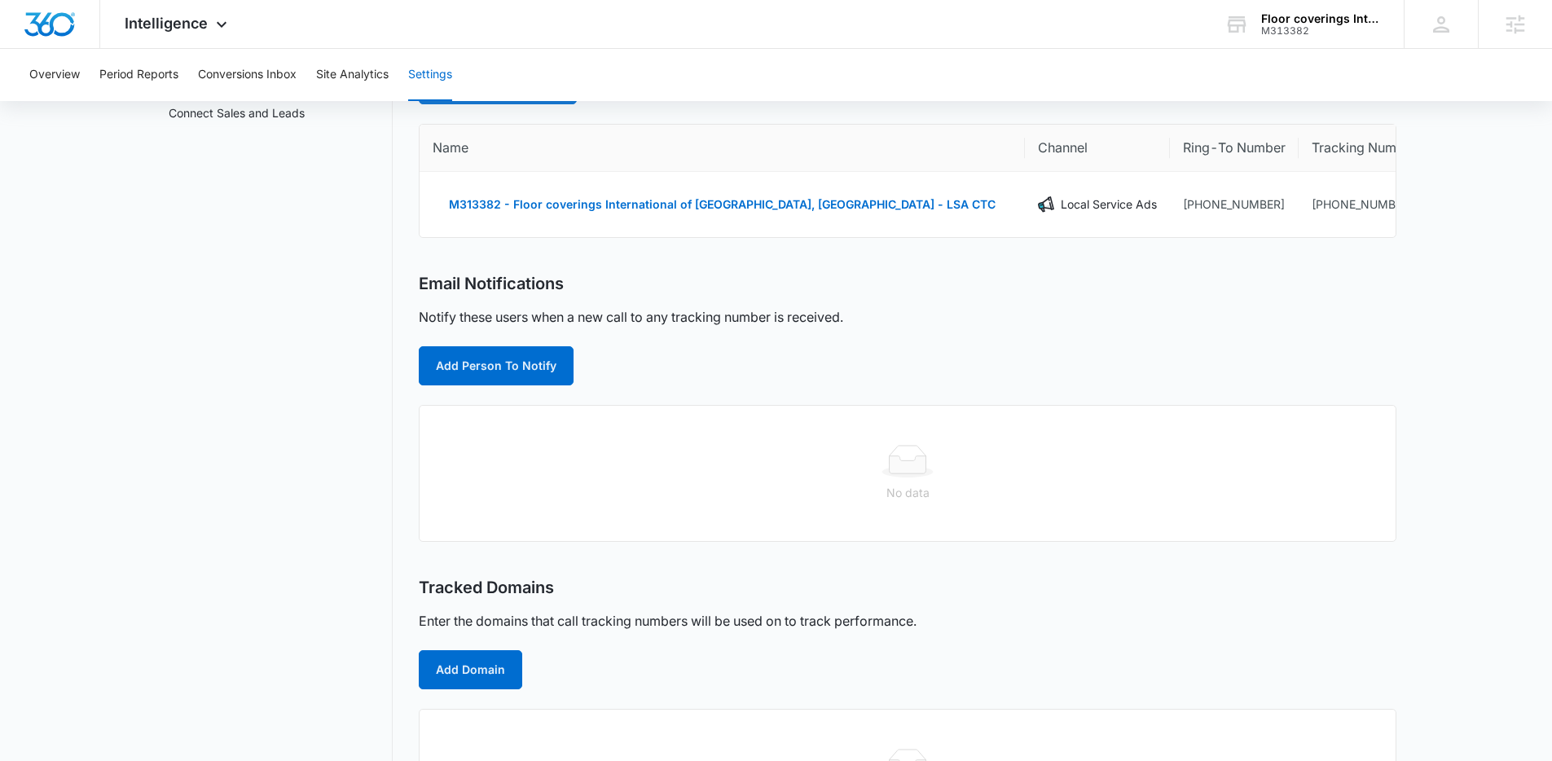
scroll to position [236, 0]
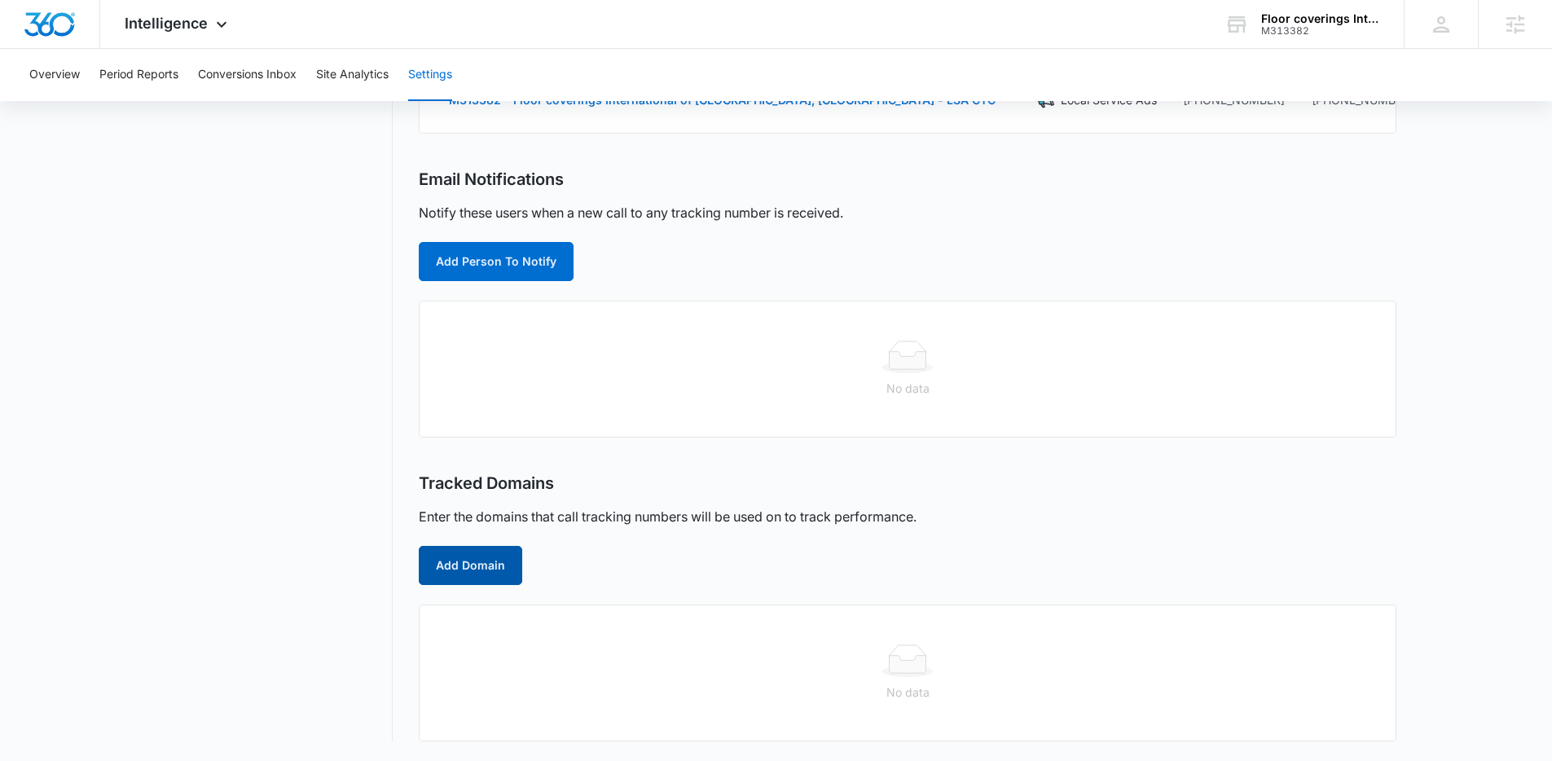
click at [466, 566] on button "Add Domain" at bounding box center [470, 565] width 103 height 39
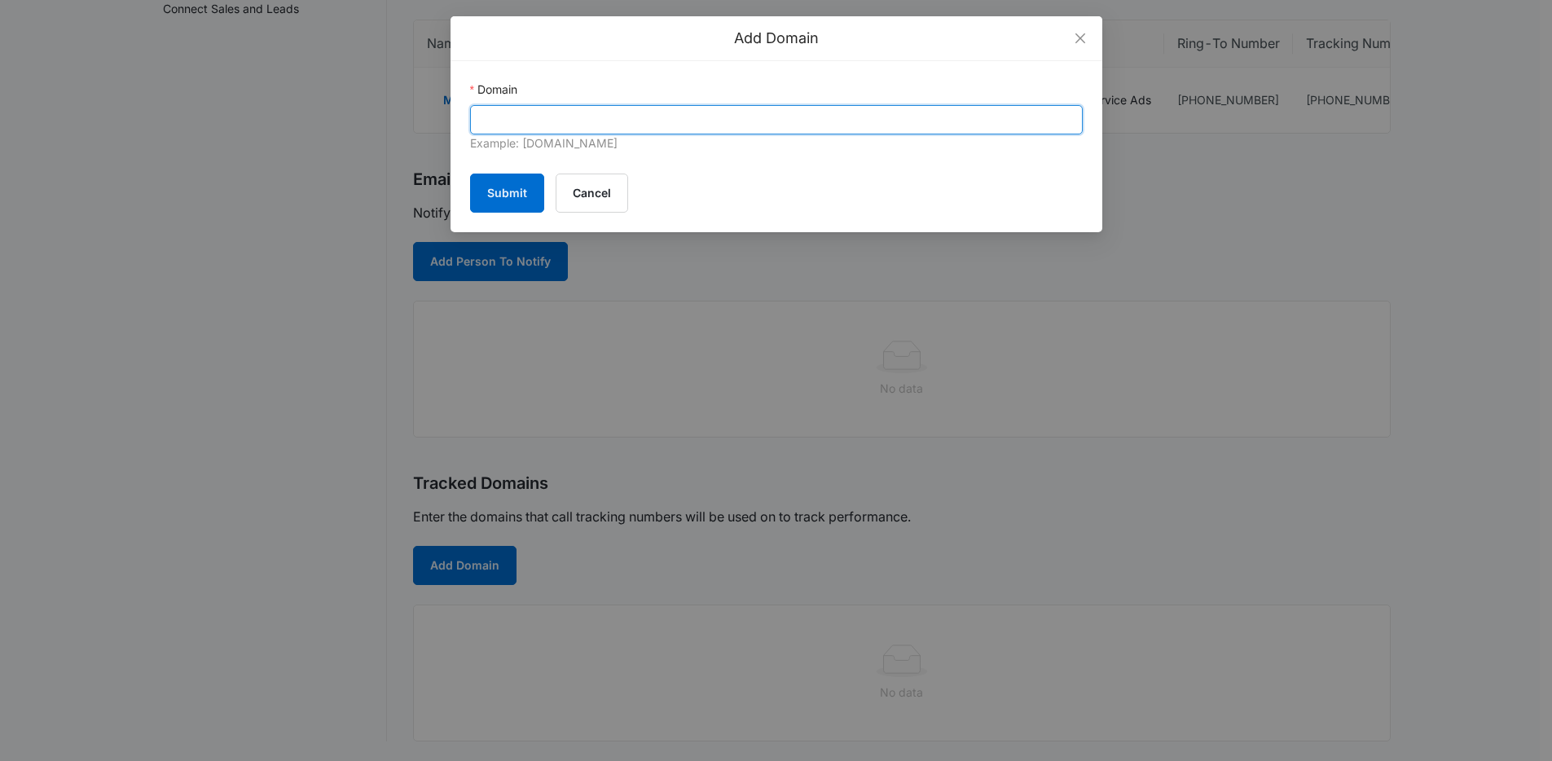
click at [735, 121] on input "Domain" at bounding box center [776, 119] width 613 height 29
paste input "https://fciredmond.com/"
type input "https://fciredmond.com/"
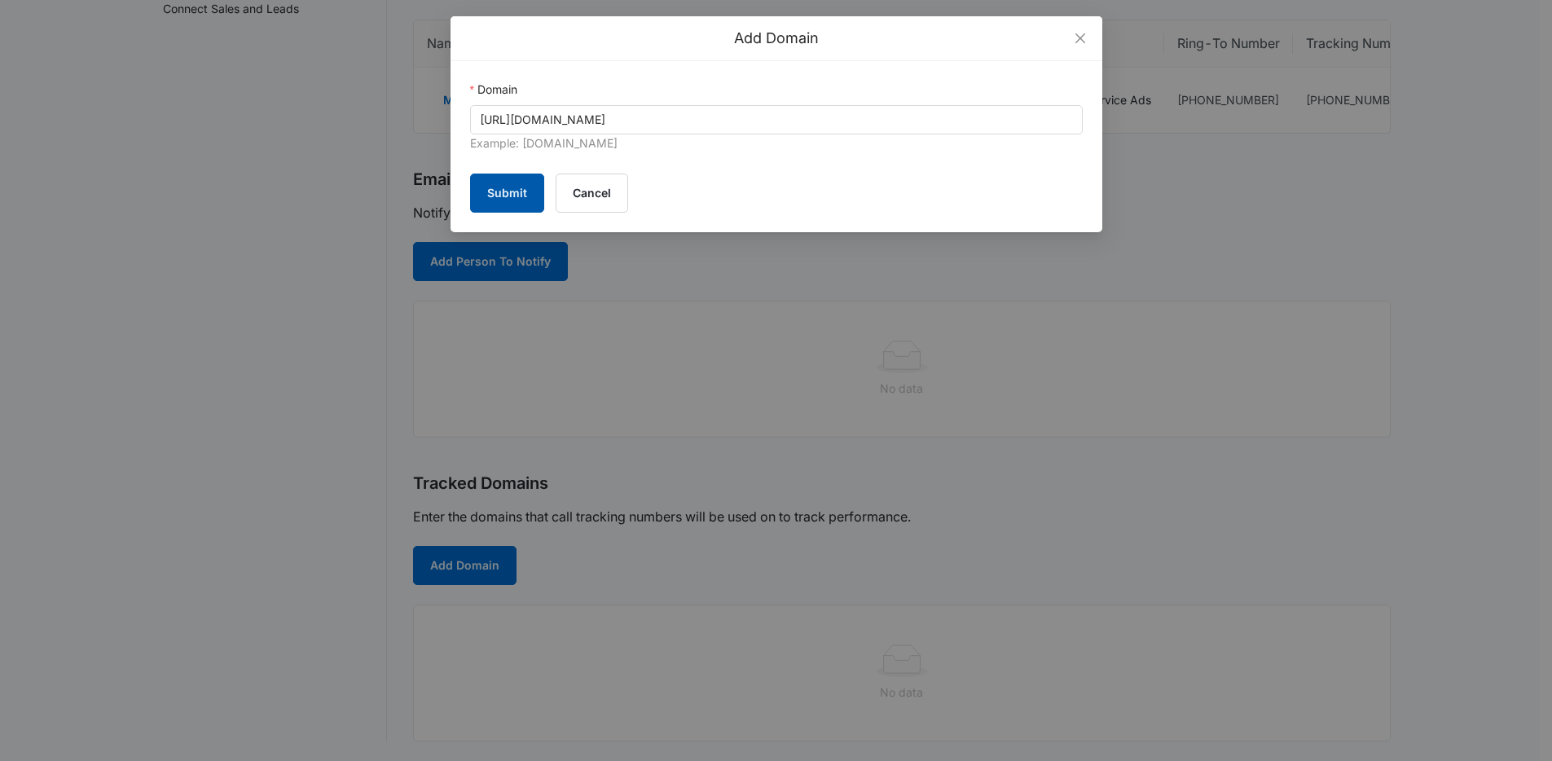
drag, startPoint x: 504, startPoint y: 191, endPoint x: 525, endPoint y: 298, distance: 108.6
click at [504, 192] on button "Submit" at bounding box center [507, 193] width 74 height 39
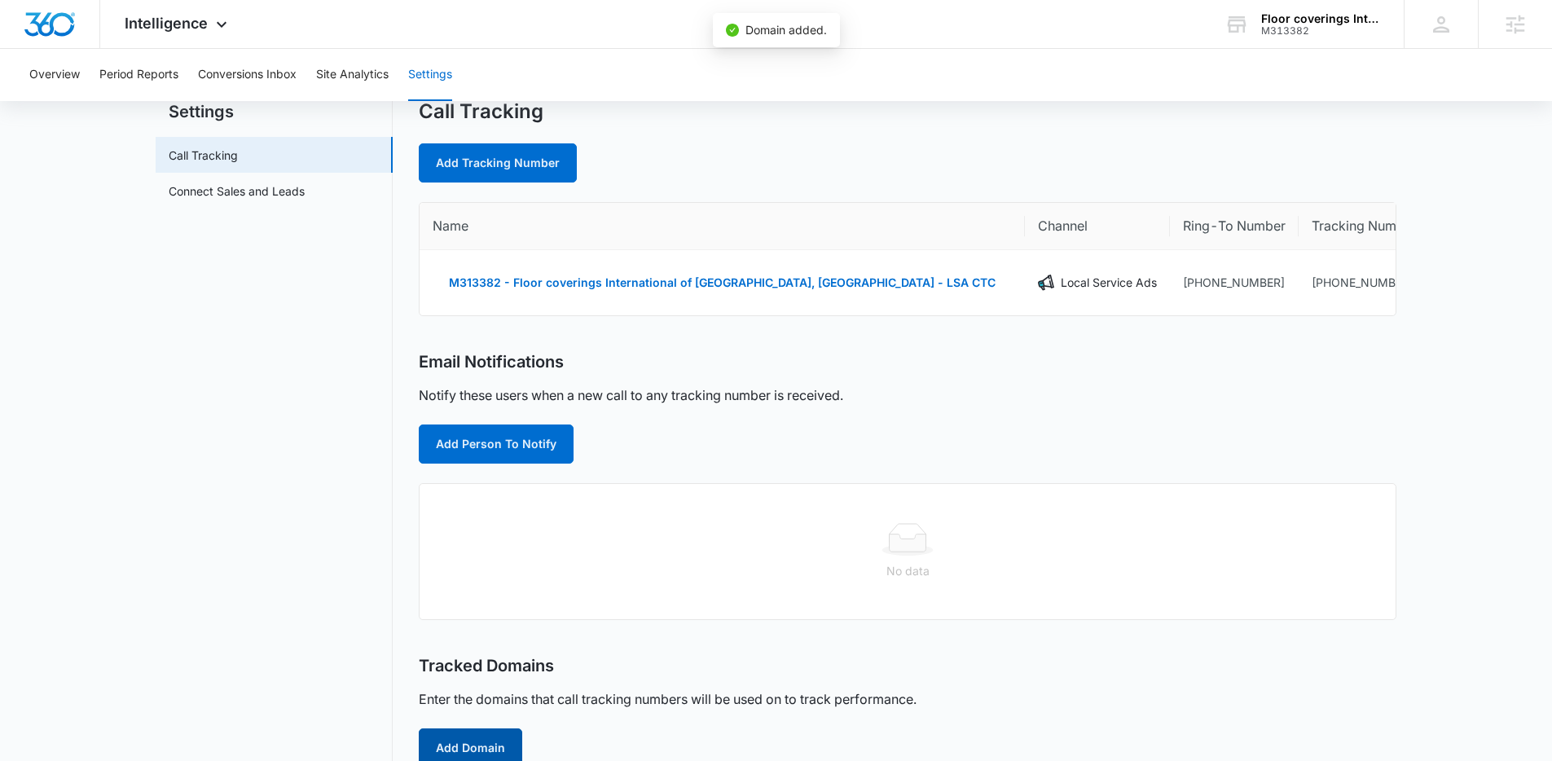
scroll to position [0, 0]
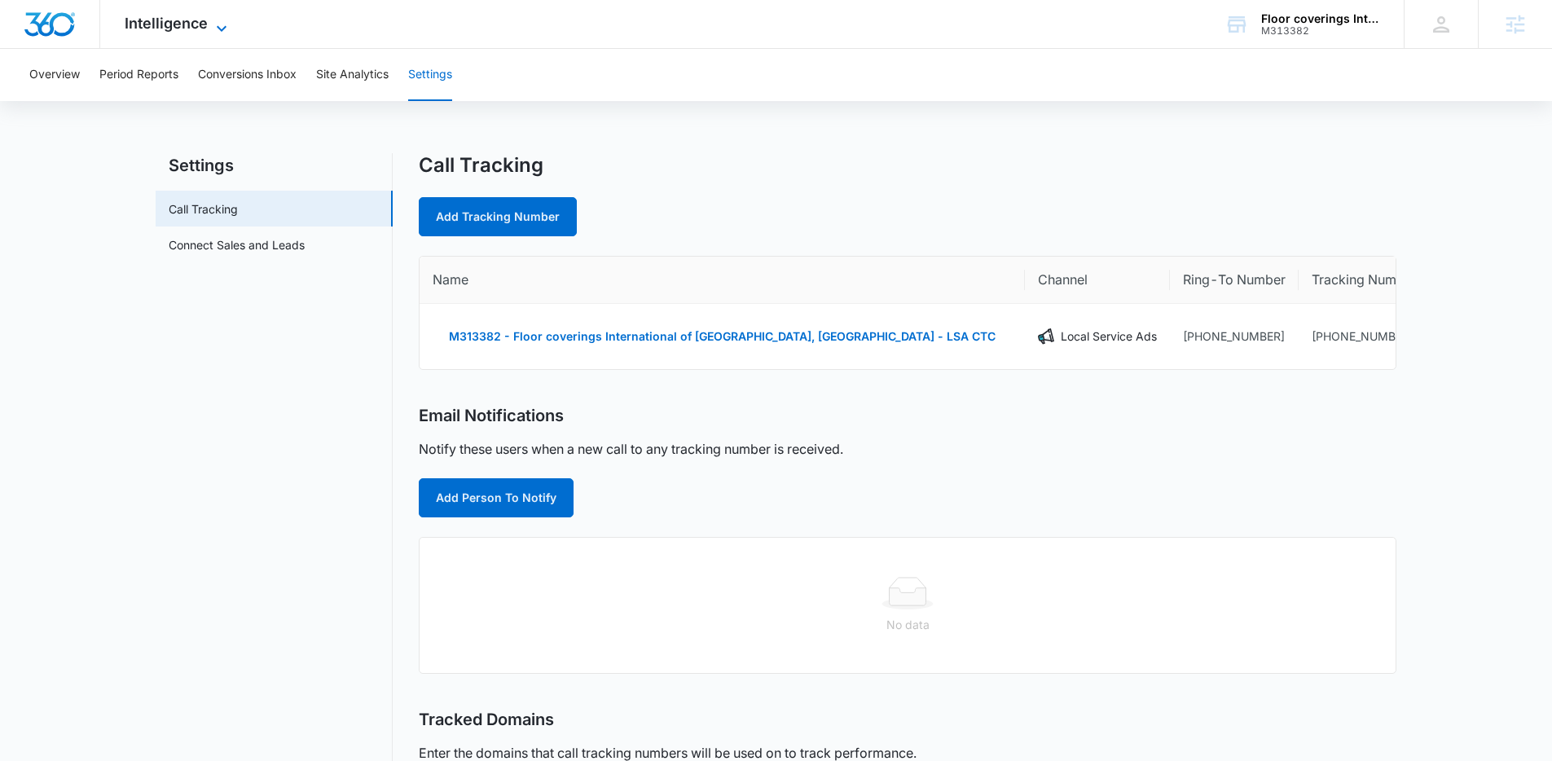
click at [212, 29] on icon at bounding box center [222, 29] width 20 height 20
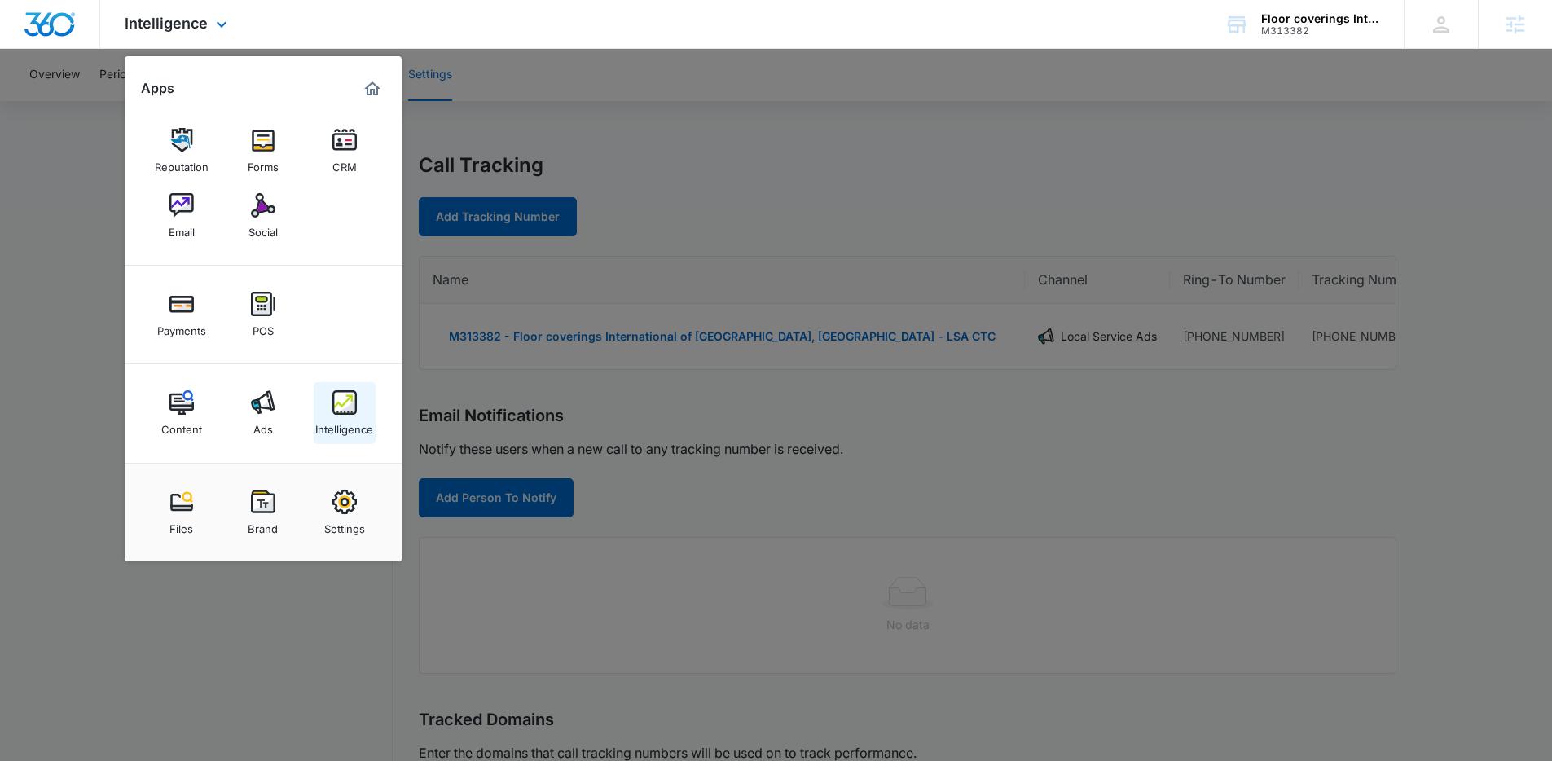
click at [334, 419] on div "Intelligence" at bounding box center [344, 425] width 58 height 21
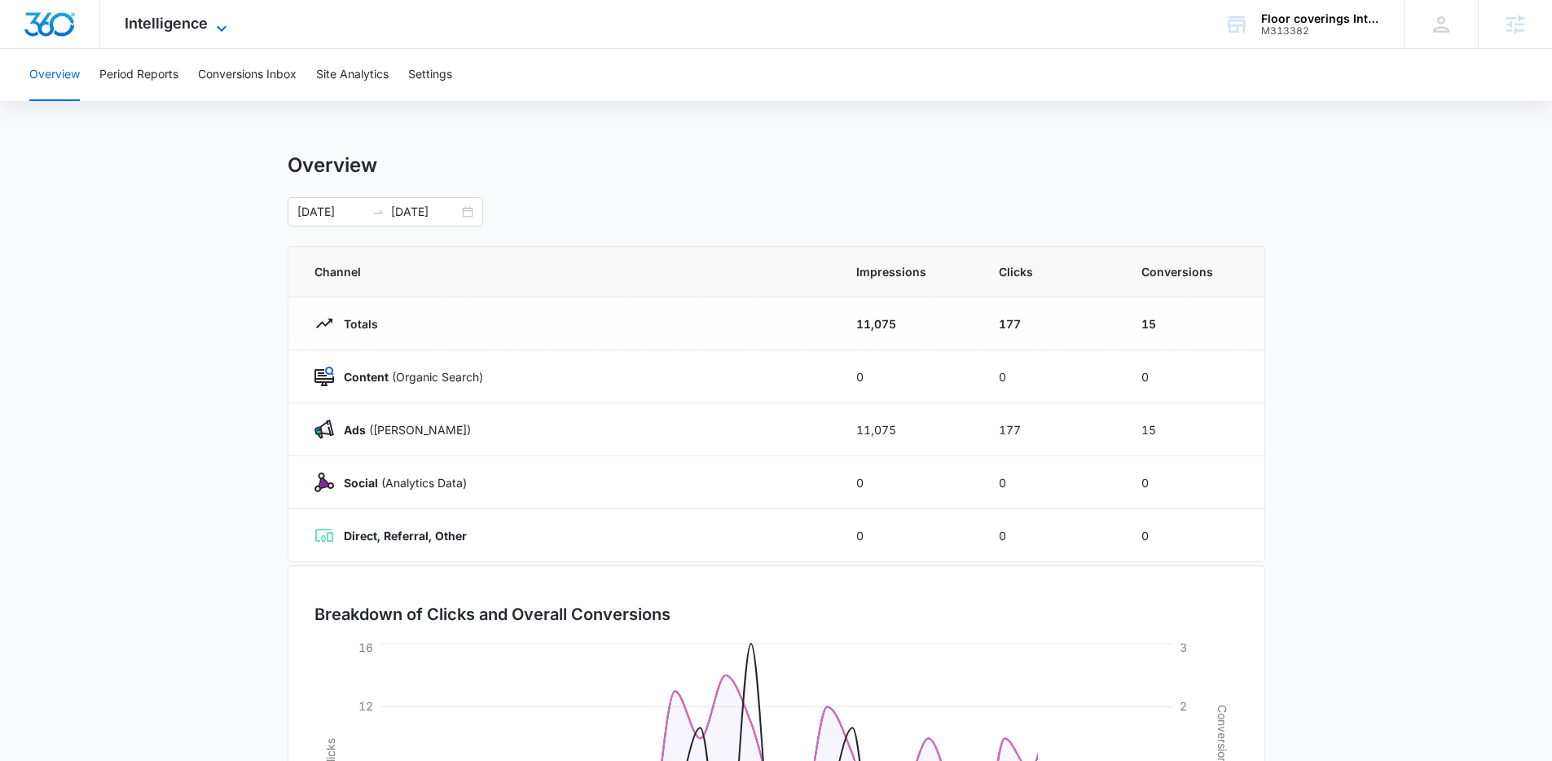
click at [200, 16] on span "Intelligence" at bounding box center [166, 23] width 83 height 17
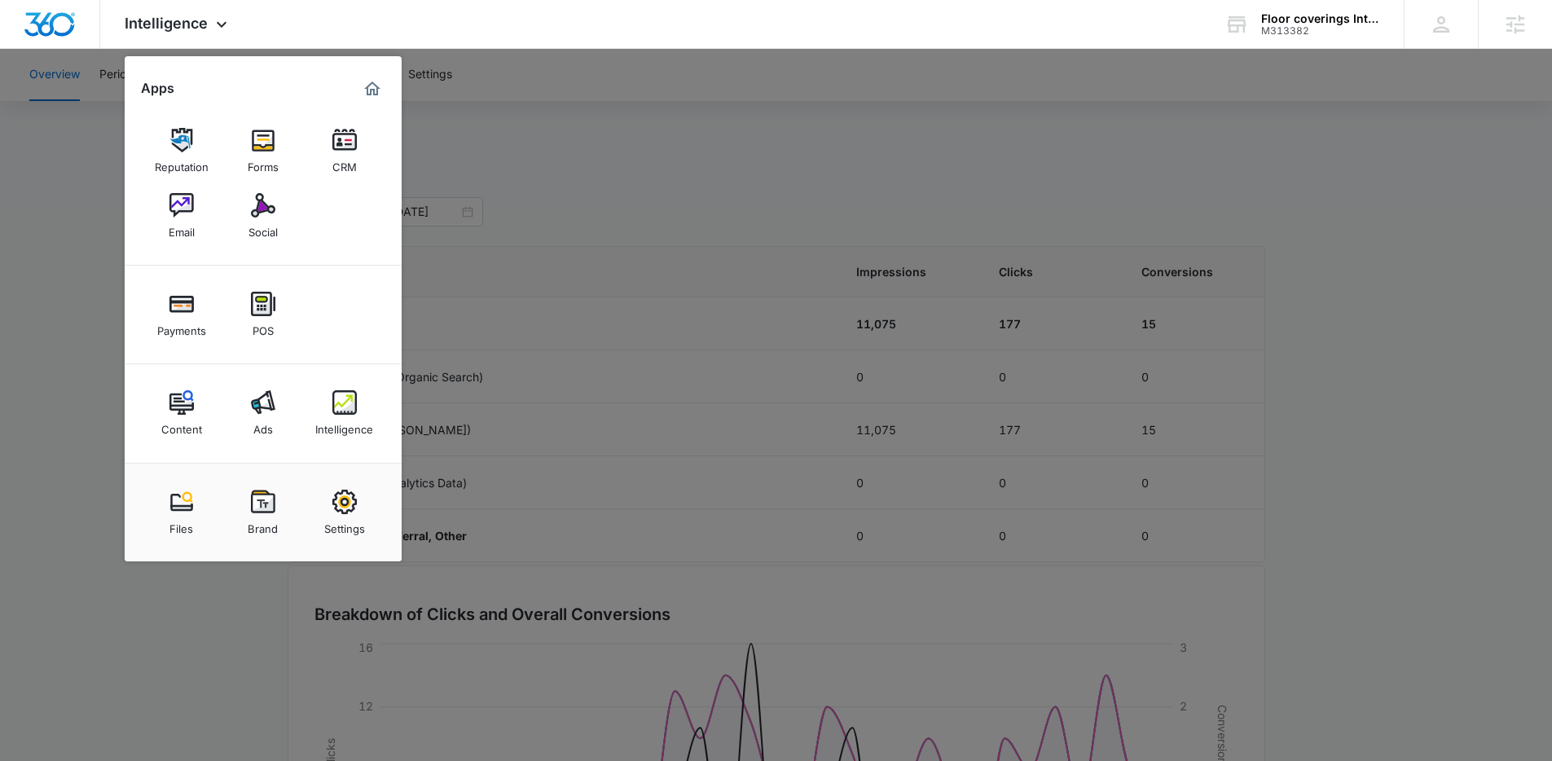
click at [463, 94] on div at bounding box center [776, 380] width 1552 height 761
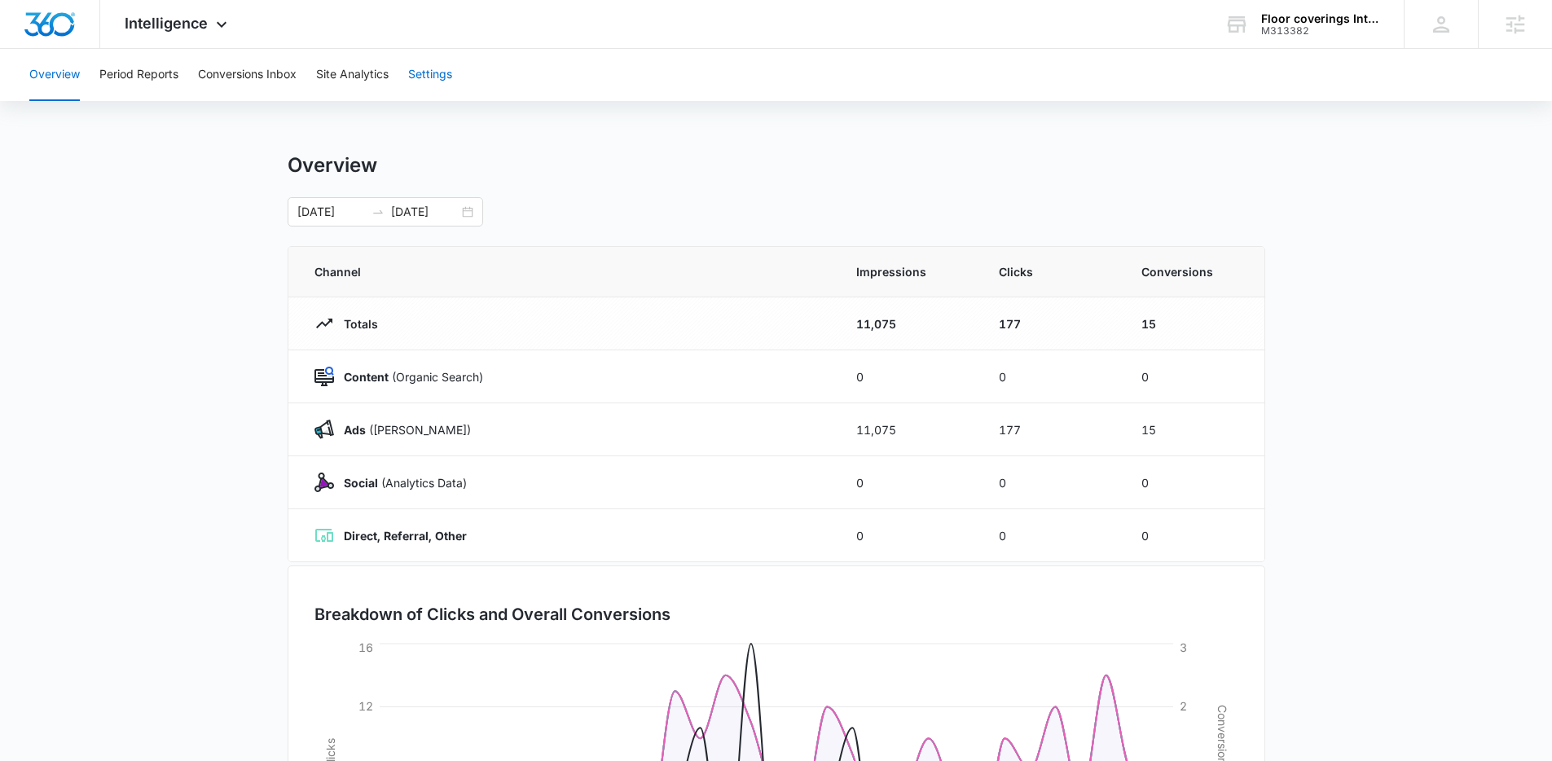
click at [447, 79] on button "Settings" at bounding box center [430, 75] width 44 height 52
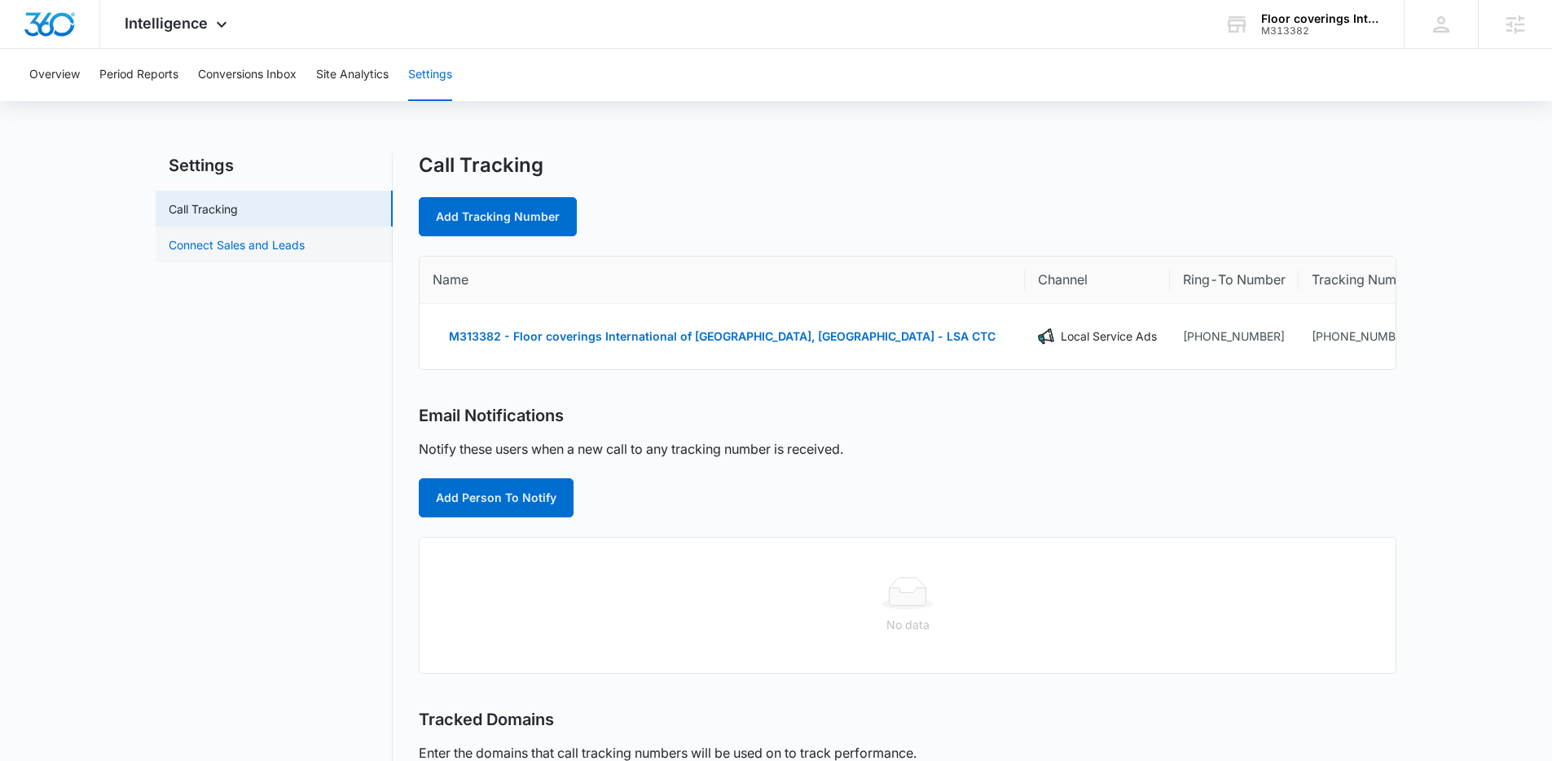
click at [239, 250] on link "Connect Sales and Leads" at bounding box center [237, 244] width 136 height 17
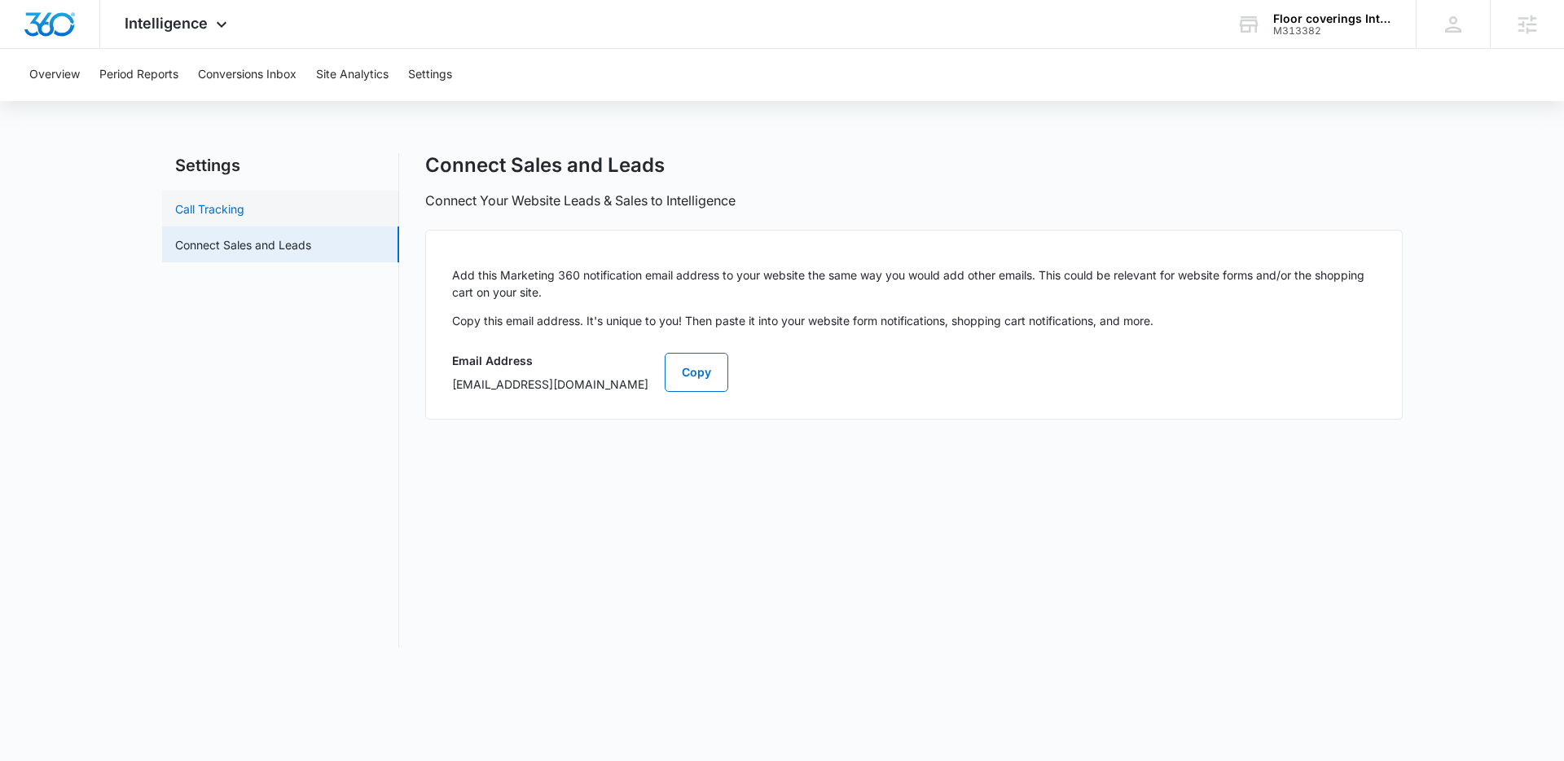
click at [244, 213] on link "Call Tracking" at bounding box center [209, 208] width 69 height 17
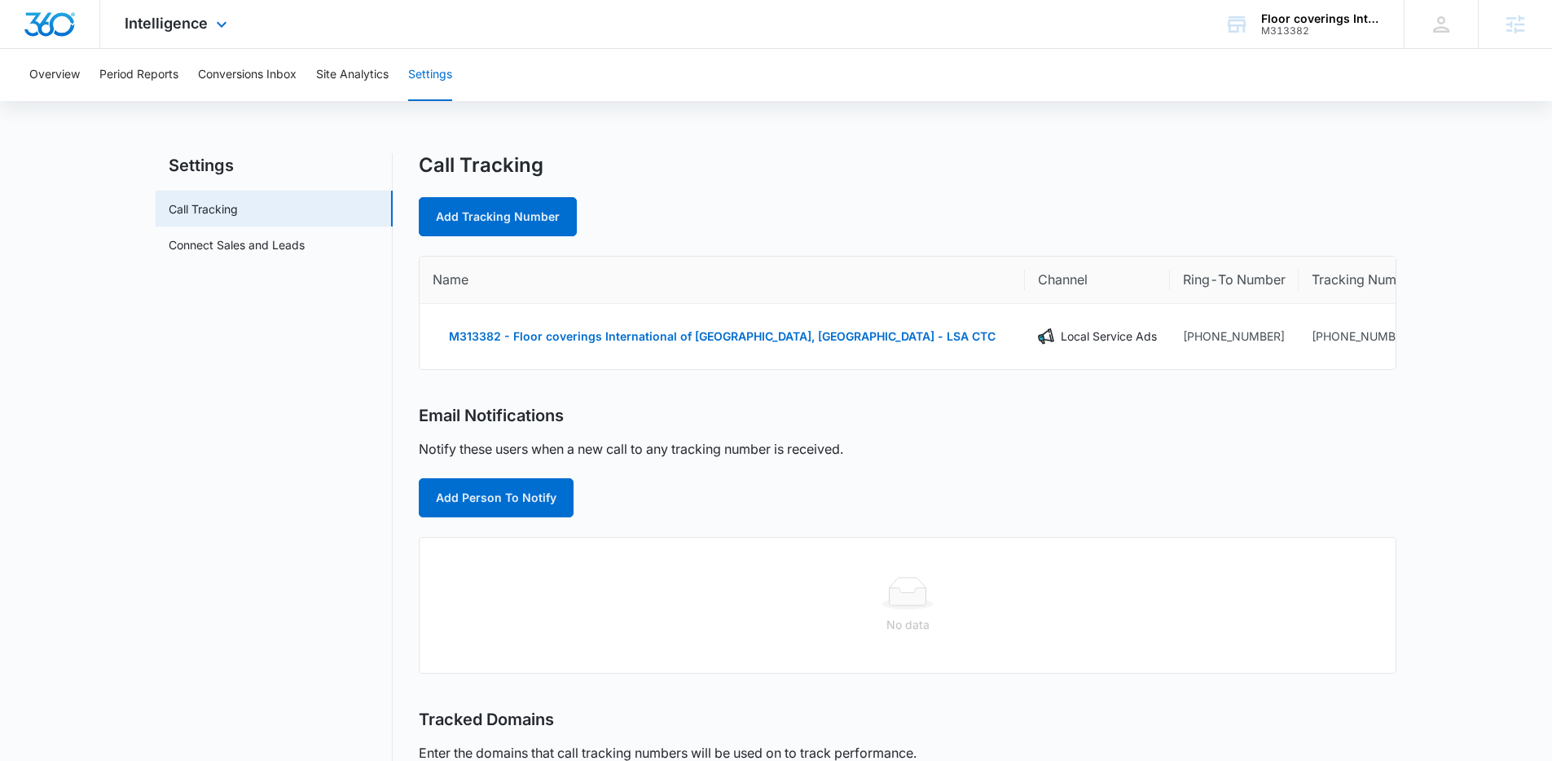
click at [205, 33] on div "Intelligence Apps Reputation Forms CRM Email Social Payments POS Content Ads In…" at bounding box center [178, 24] width 156 height 48
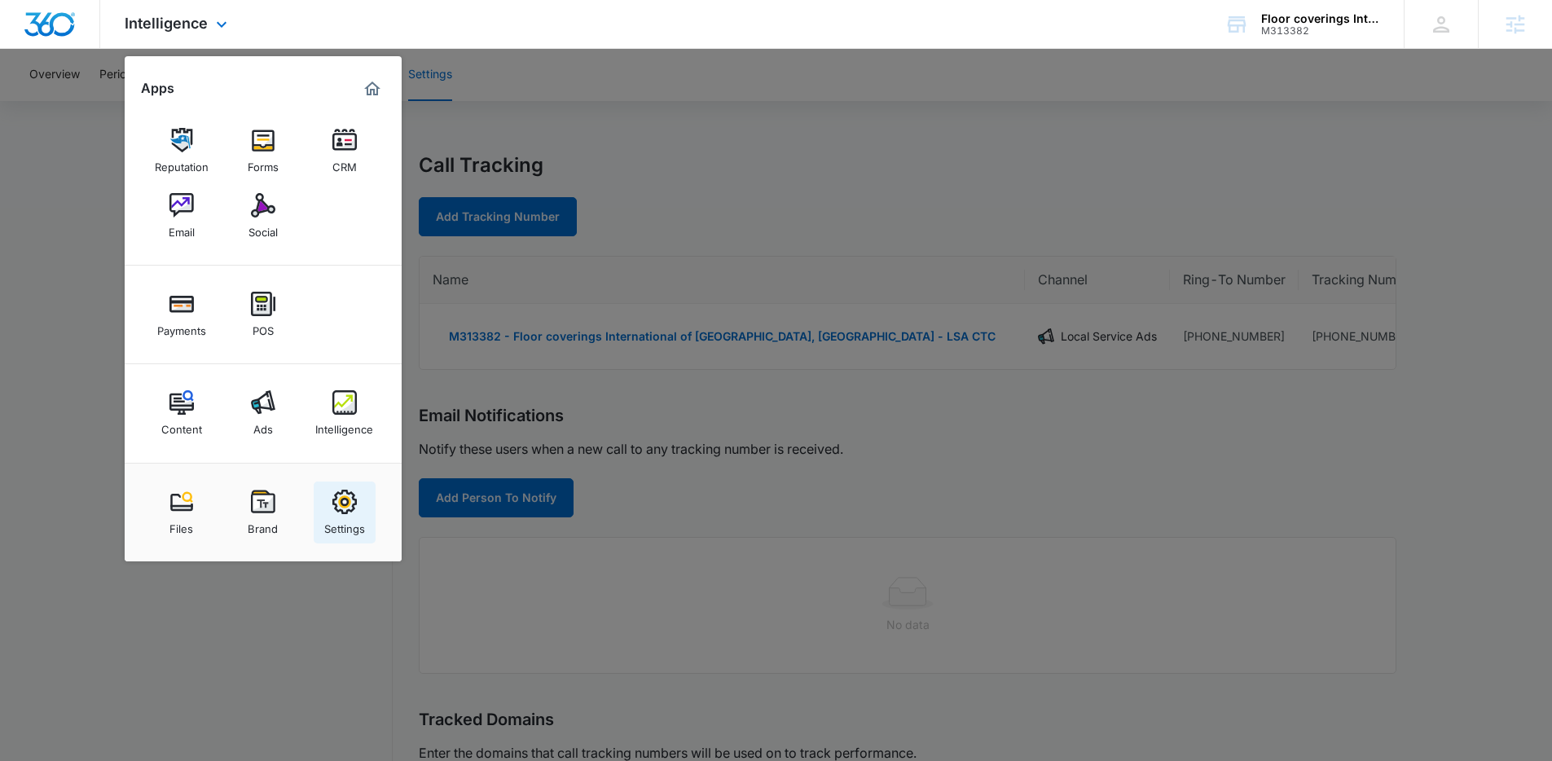
click at [353, 486] on link "Settings" at bounding box center [345, 512] width 62 height 62
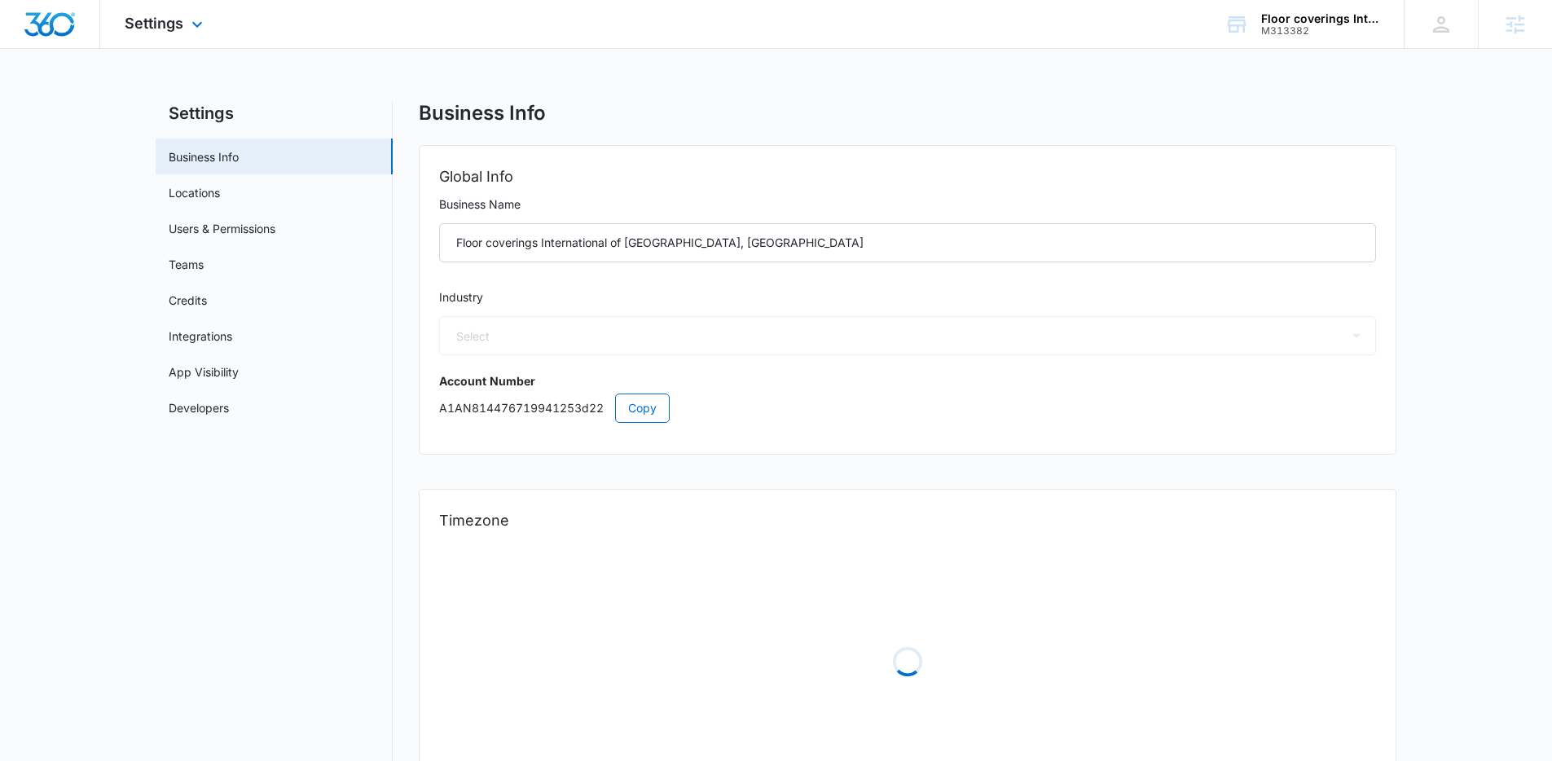
select select "7"
select select "US"
select select "America/Denver"
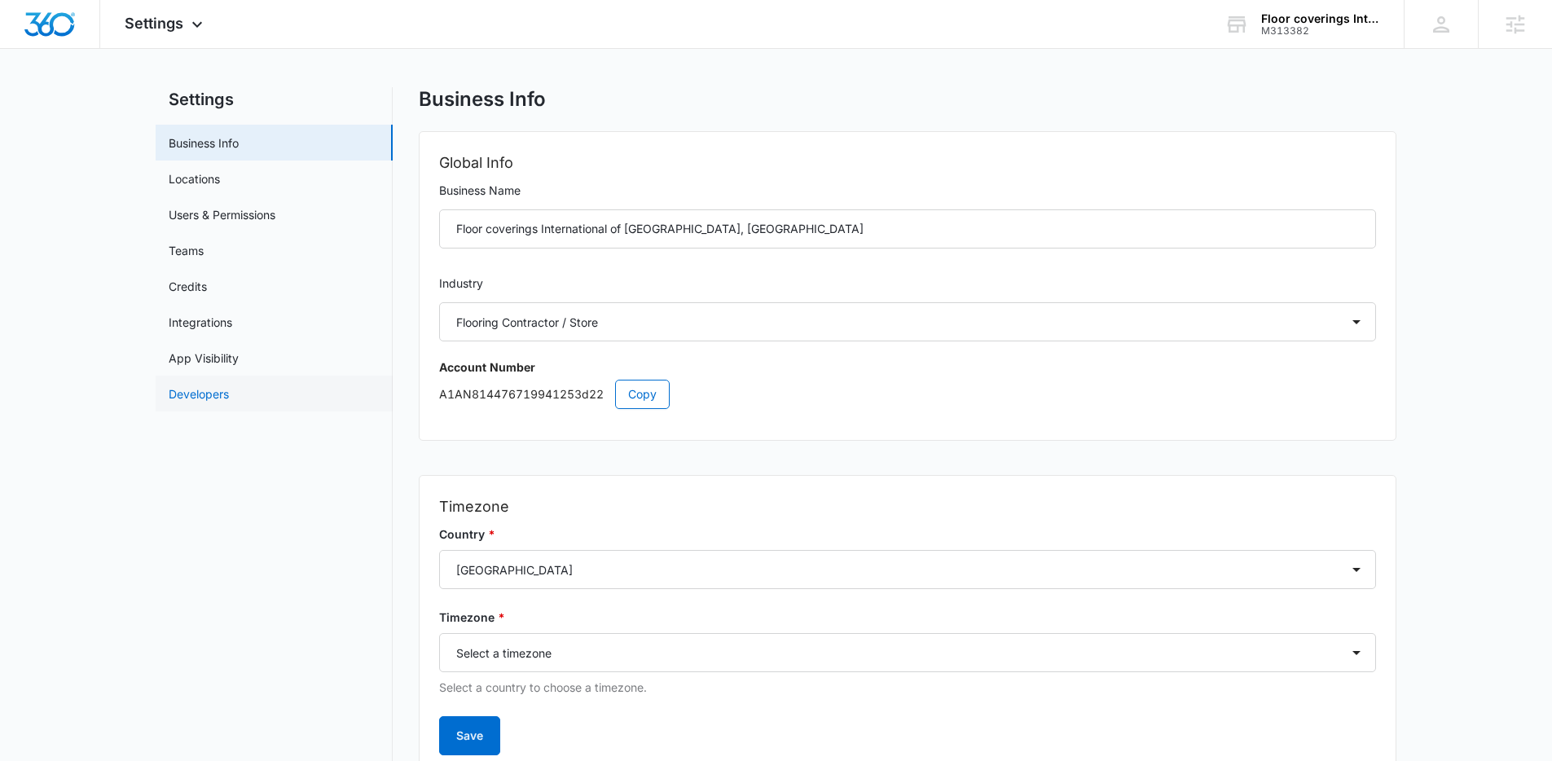
scroll to position [29, 0]
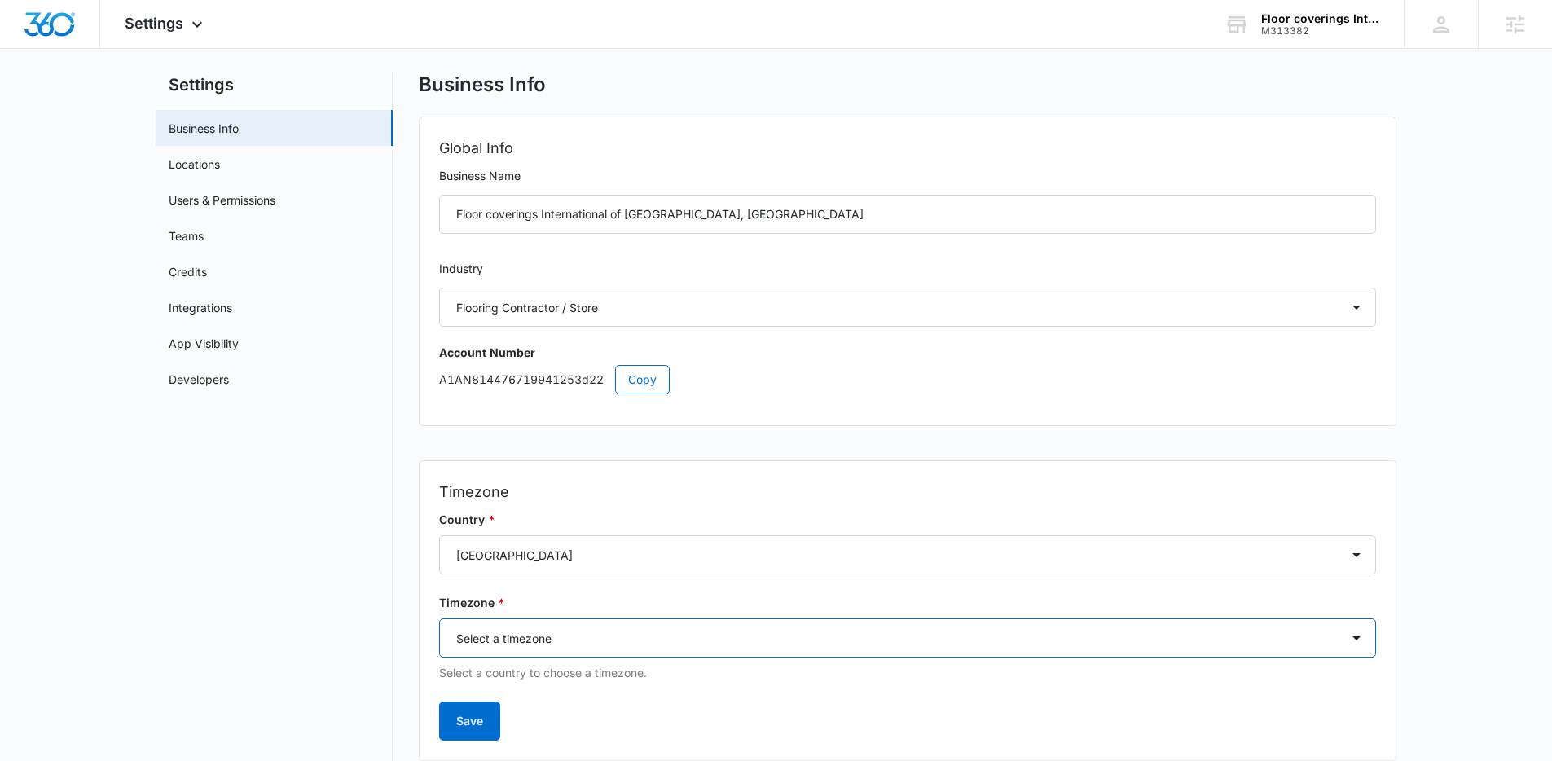
click at [613, 643] on select "Select a timezone Select a timezone America/Adak America/Anchorage America/Bois…" at bounding box center [907, 637] width 937 height 39
click at [212, 300] on link "Integrations" at bounding box center [201, 307] width 64 height 17
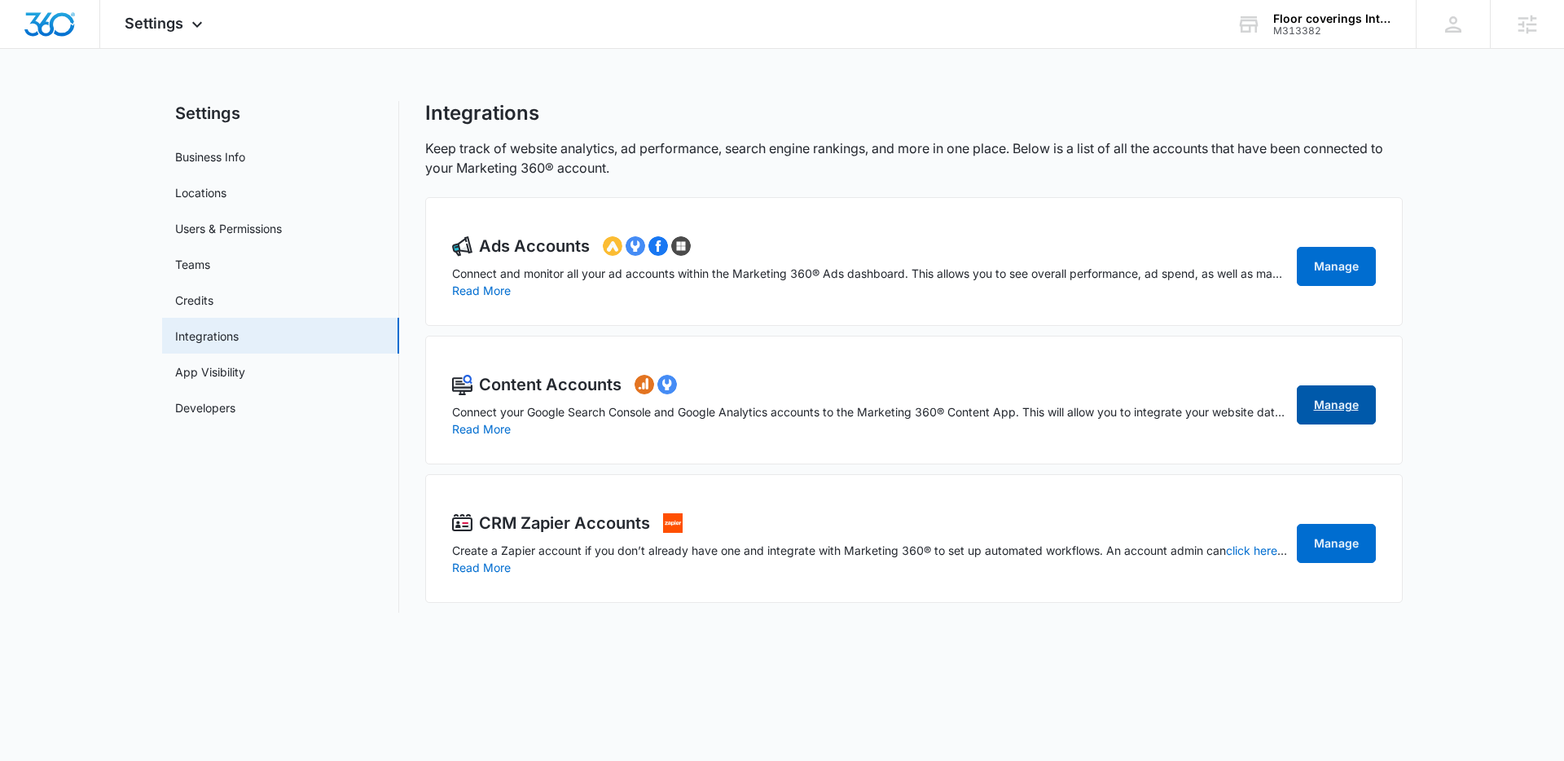
click at [1316, 408] on link "Manage" at bounding box center [1336, 404] width 79 height 39
click at [1347, 395] on link "Manage" at bounding box center [1336, 404] width 79 height 39
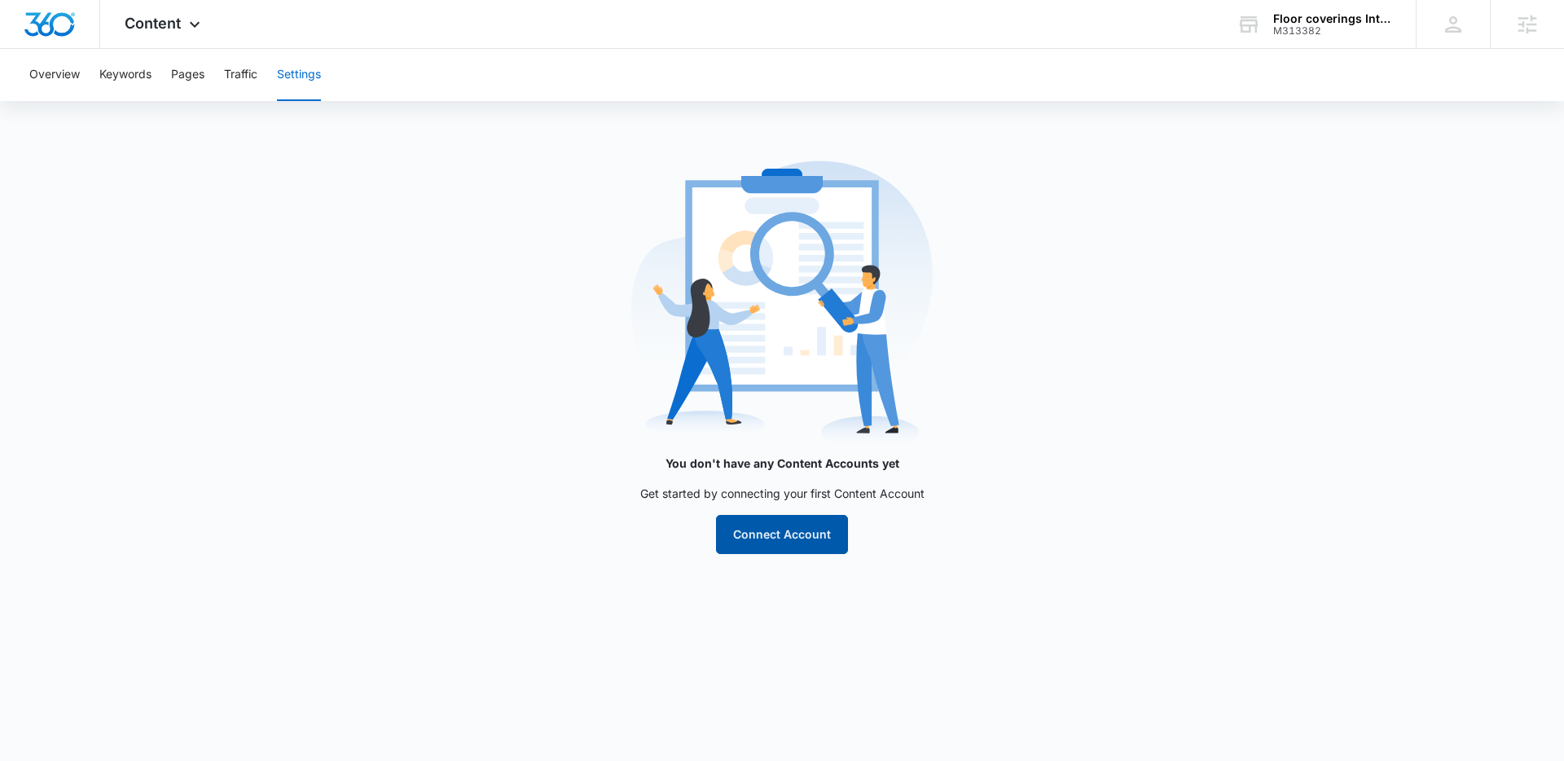
click at [802, 522] on button "Connect Account" at bounding box center [782, 534] width 132 height 39
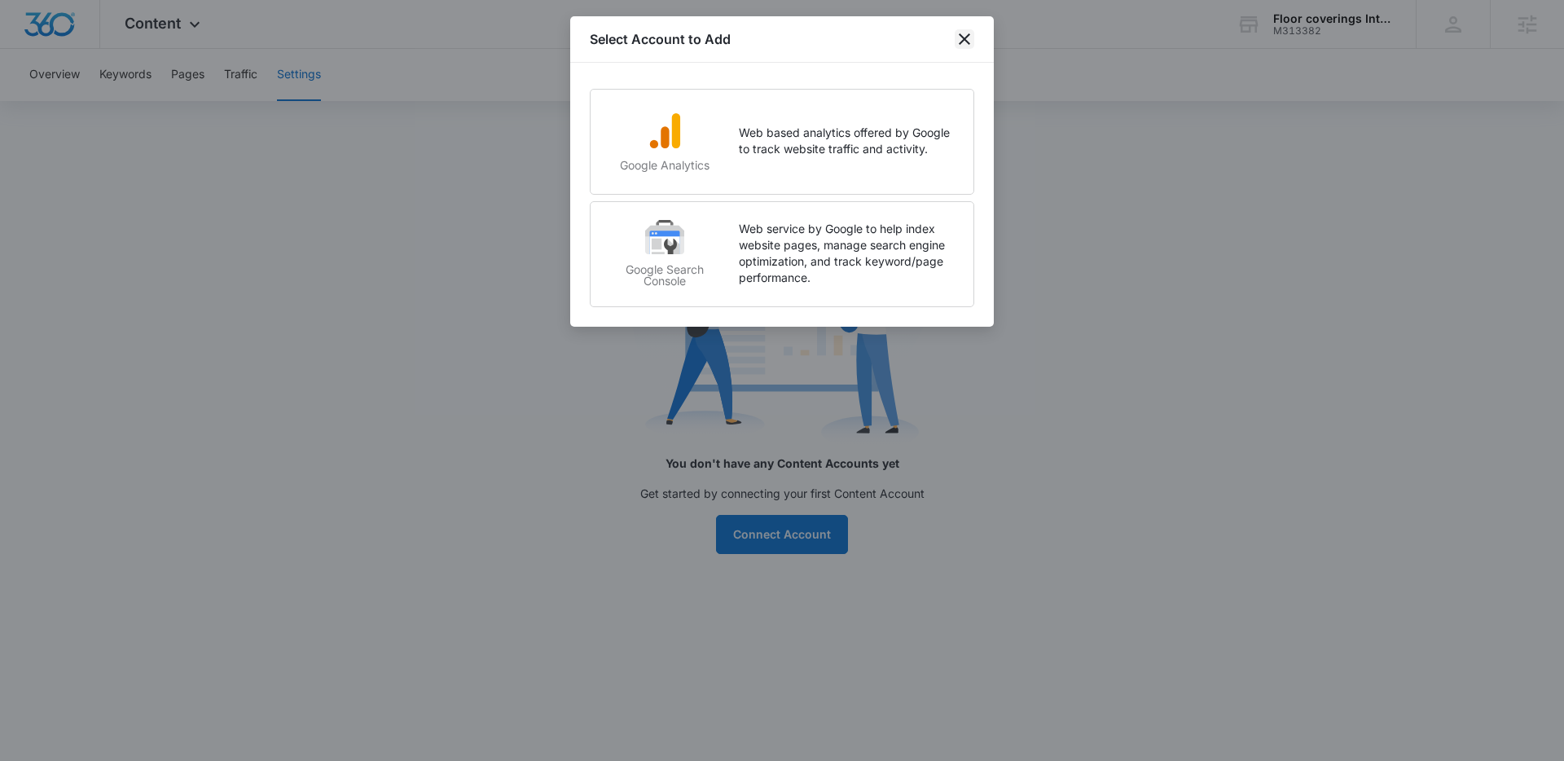
click at [960, 35] on icon "close" at bounding box center [964, 38] width 11 height 11
